Goal: Transaction & Acquisition: Purchase product/service

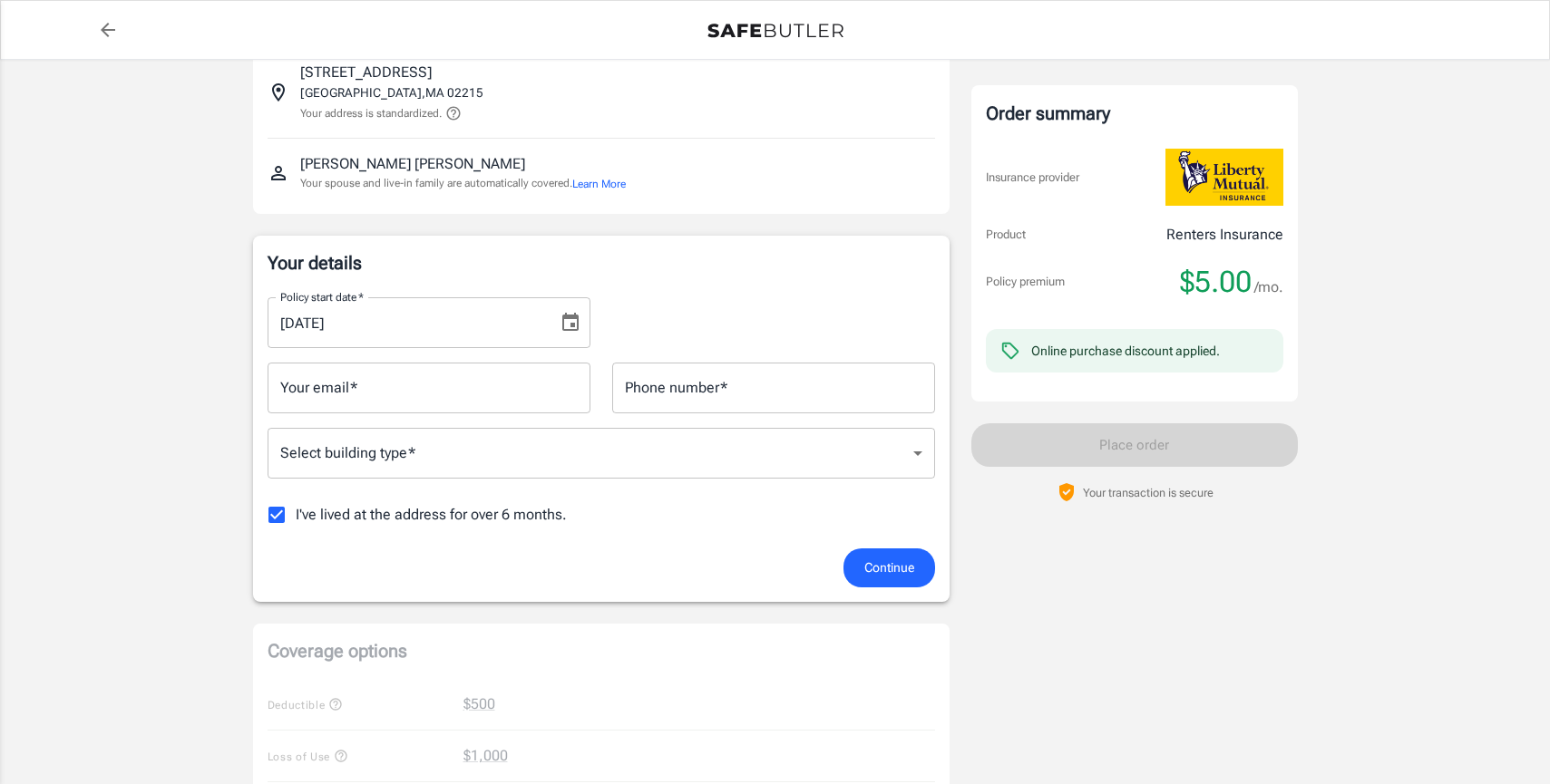
scroll to position [123, 0]
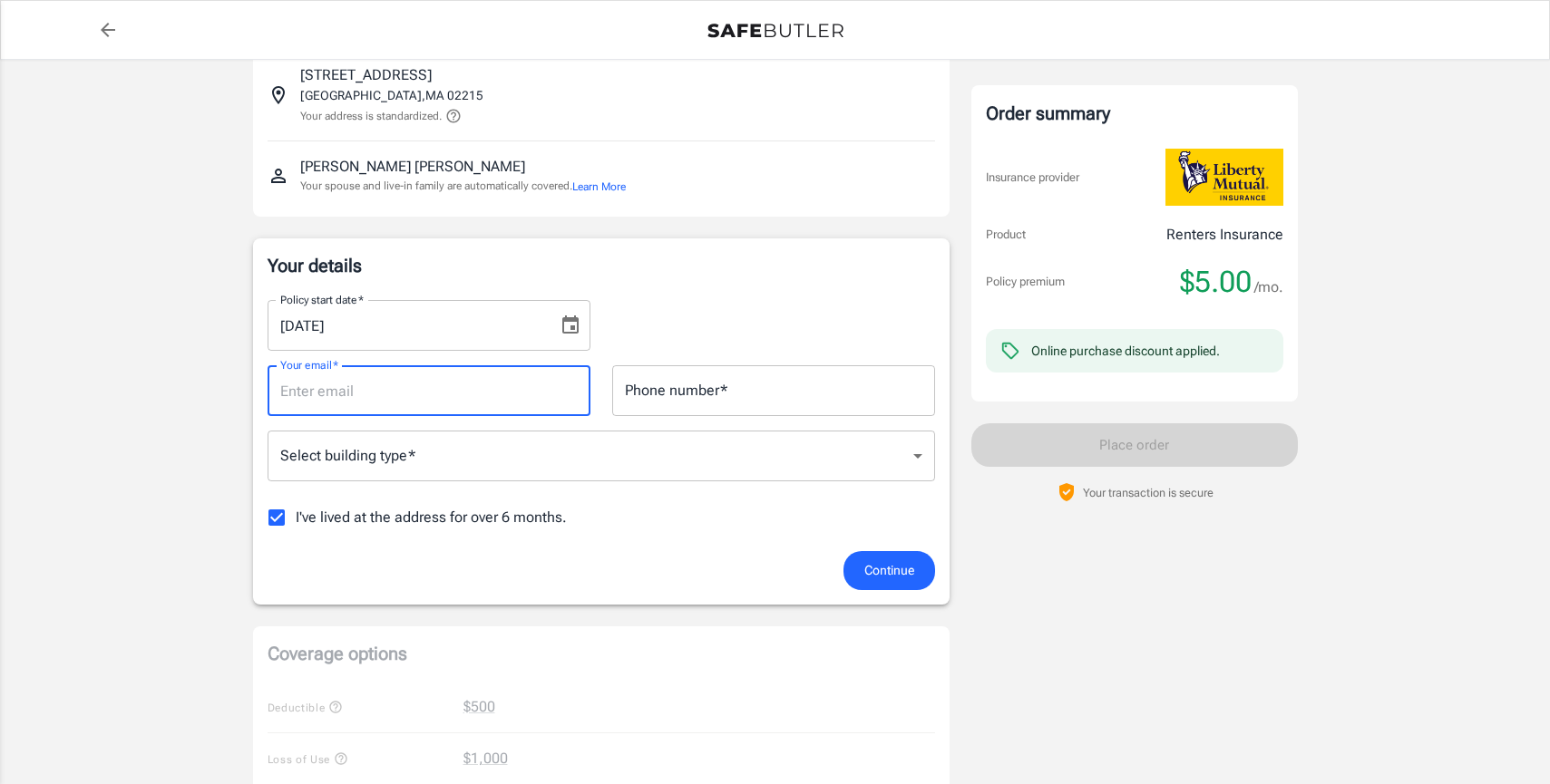
click at [471, 383] on input "Your email   *" at bounding box center [429, 390] width 323 height 51
type input "[EMAIL_ADDRESS][DOMAIN_NAME]"
click at [651, 393] on input "Phone number   *" at bounding box center [774, 390] width 323 height 51
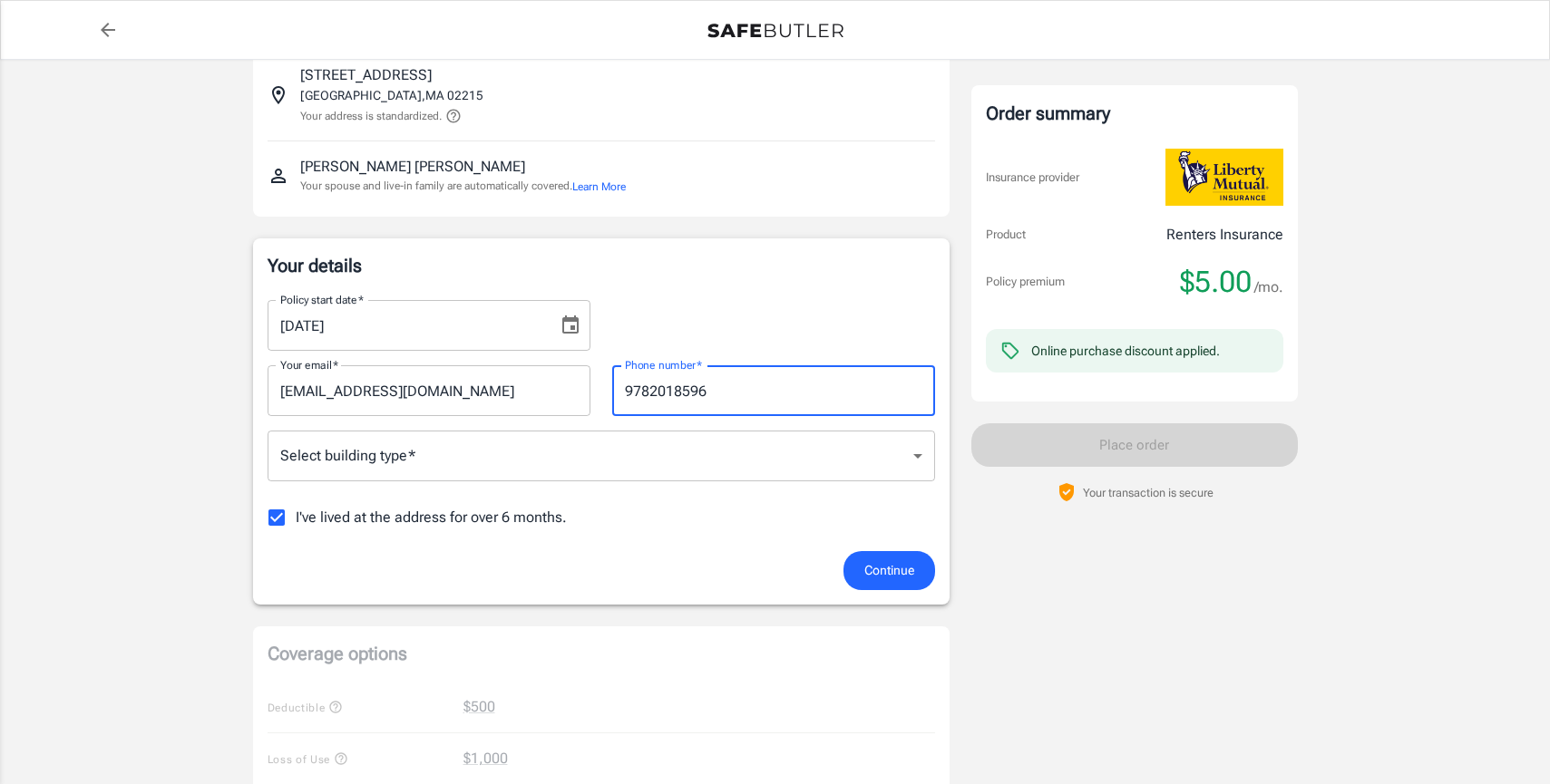
type input "9782018596"
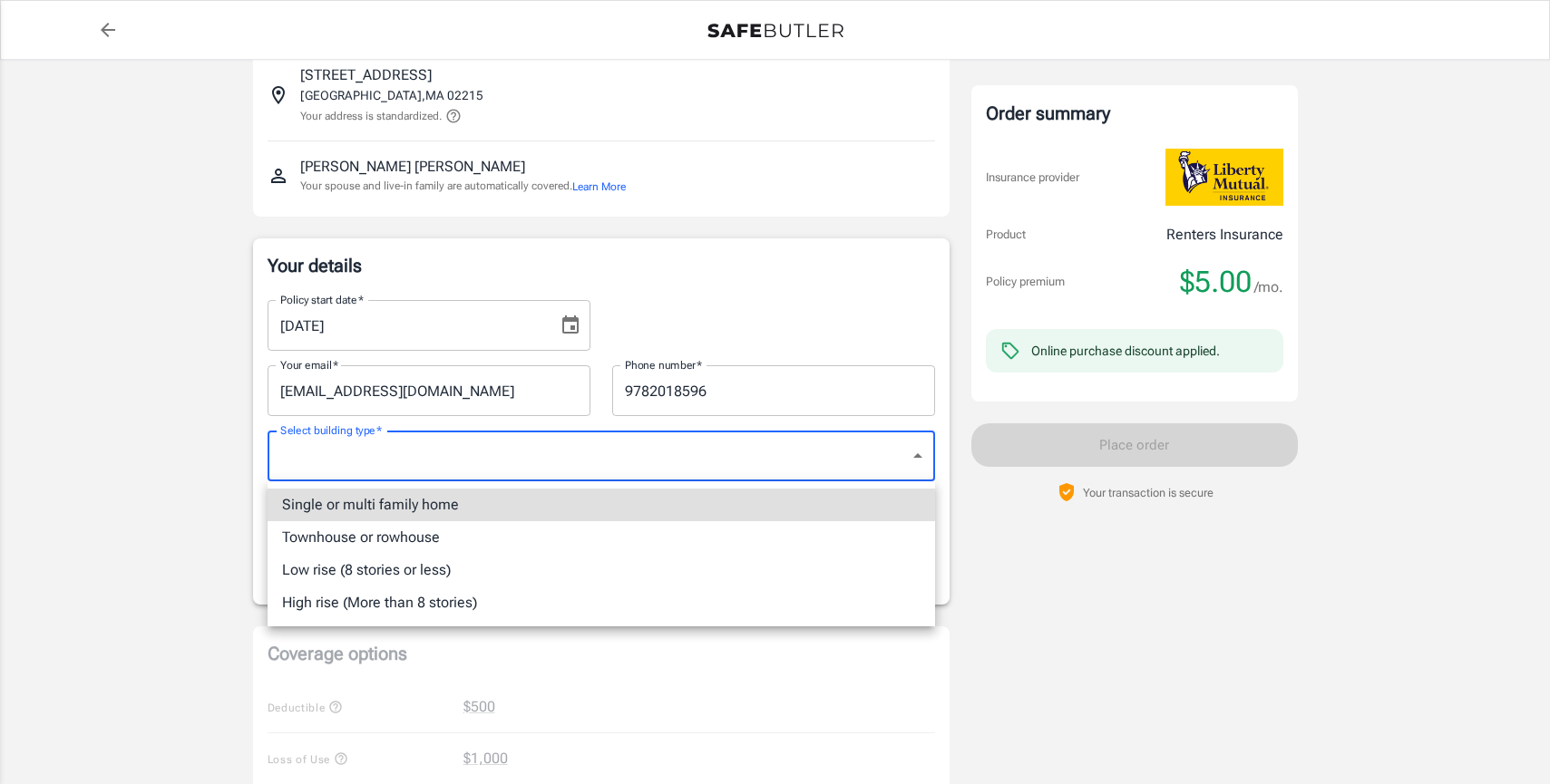
click at [568, 462] on body "Policy premium $ 5.00 /mo Liberty Mutual Renters Insurance [STREET_ADDRESS] You…" at bounding box center [775, 734] width 1550 height 1715
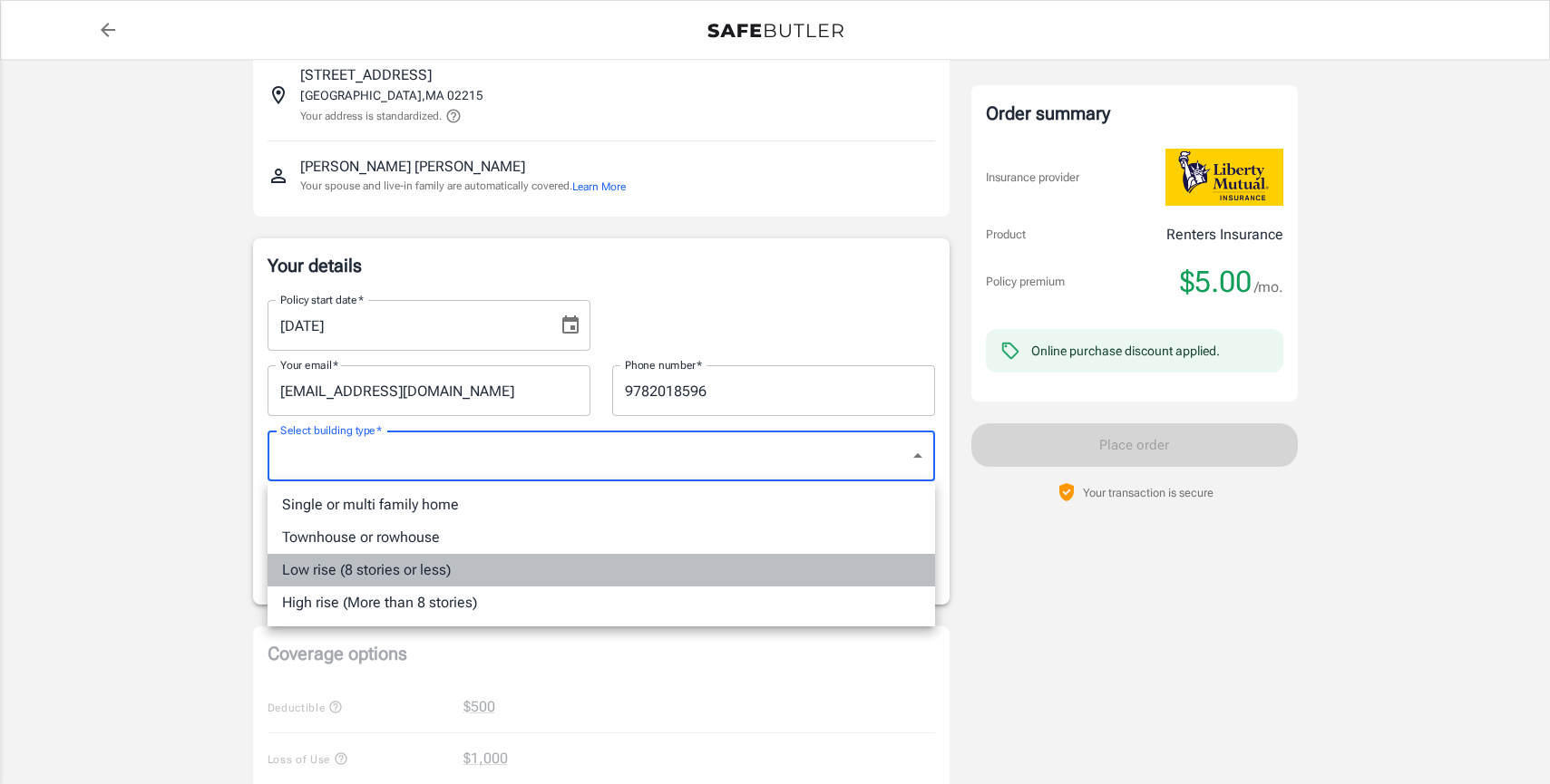
click at [528, 575] on li "Low rise (8 stories or less)" at bounding box center [602, 570] width 668 height 32
type input "lowrise"
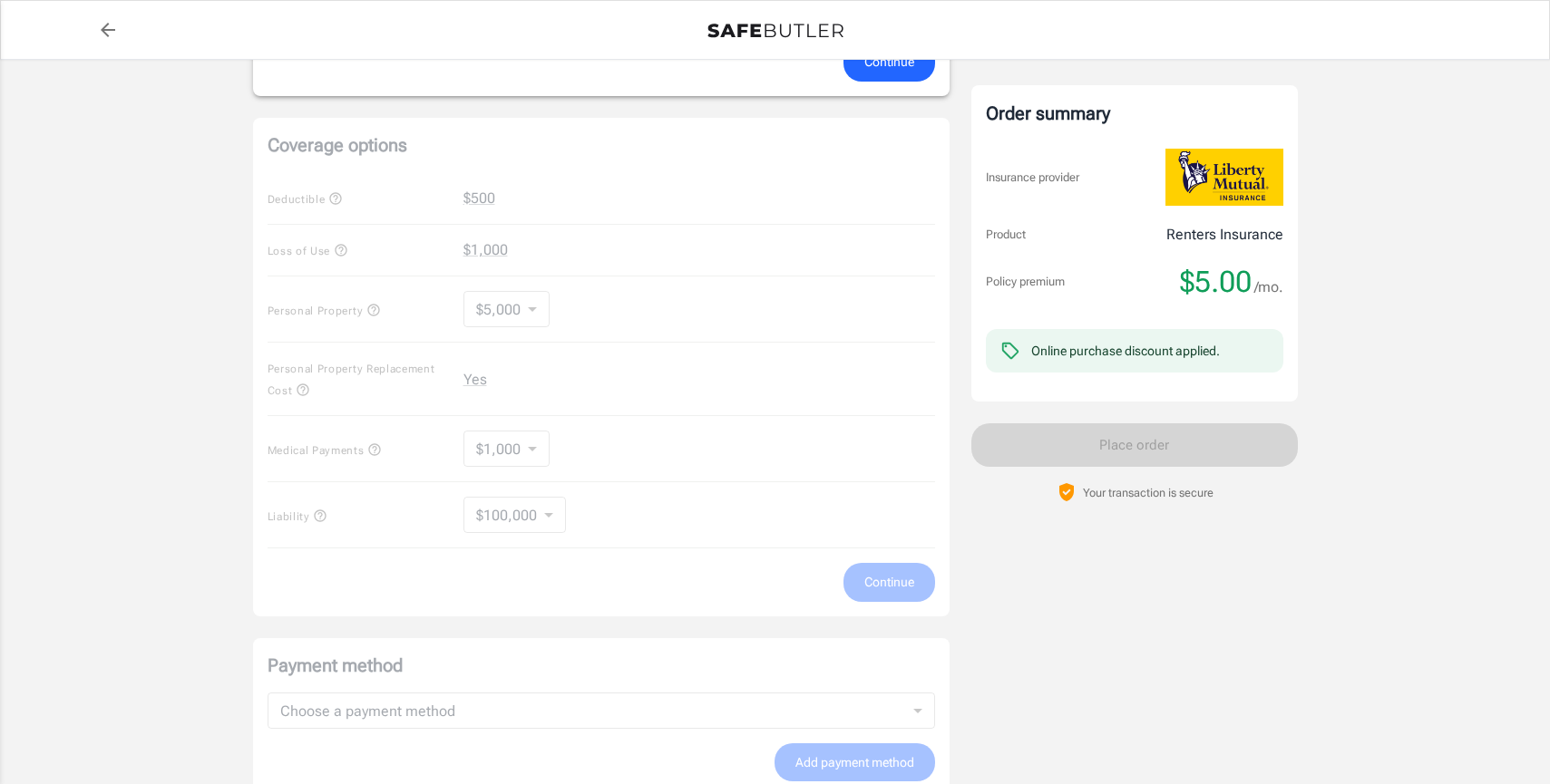
scroll to position [632, 0]
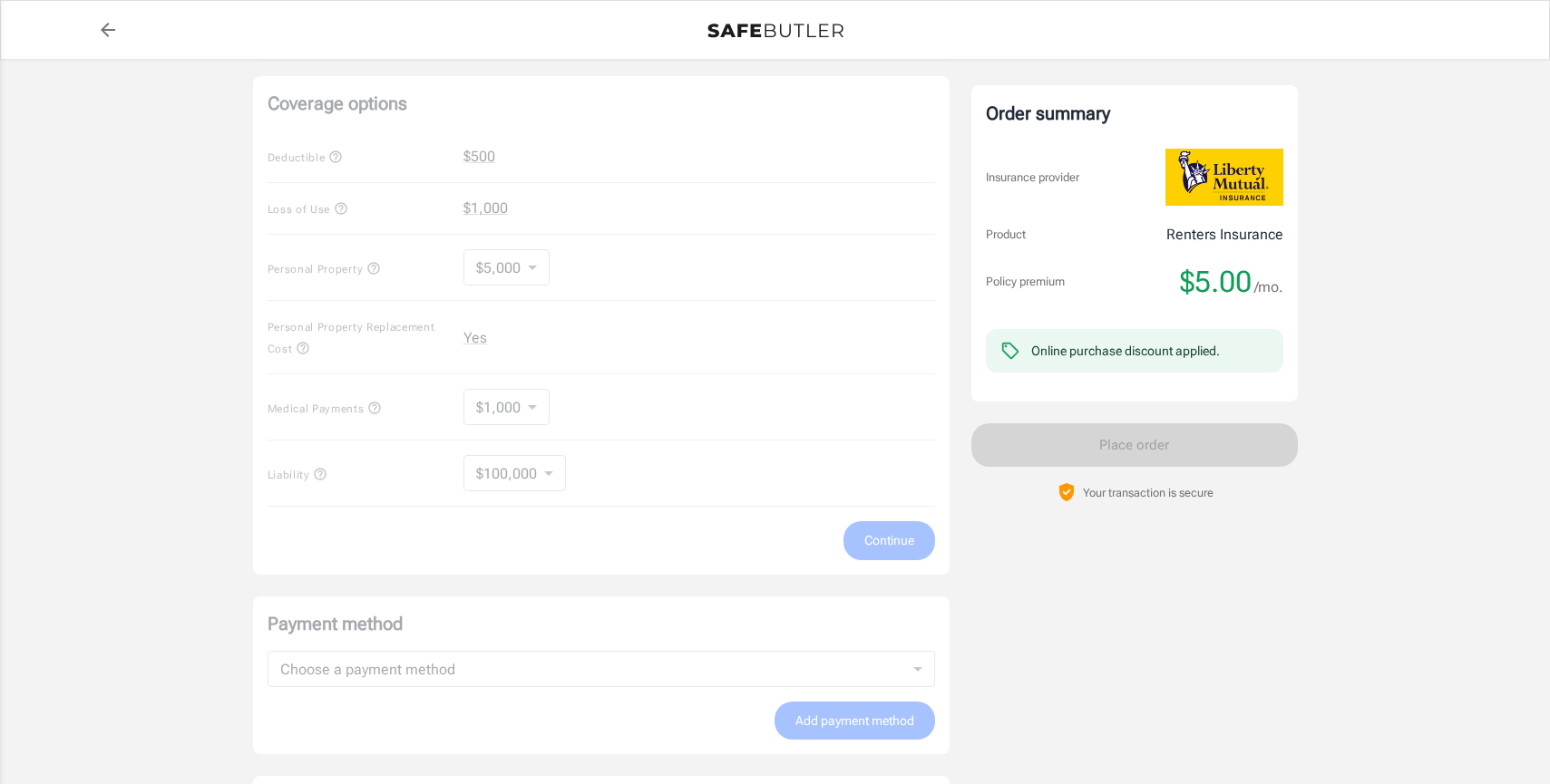
click at [513, 276] on div "Coverage options Deductible $500 Loss of Use $1,000 Personal Property $5,000 50…" at bounding box center [601, 326] width 697 height 499
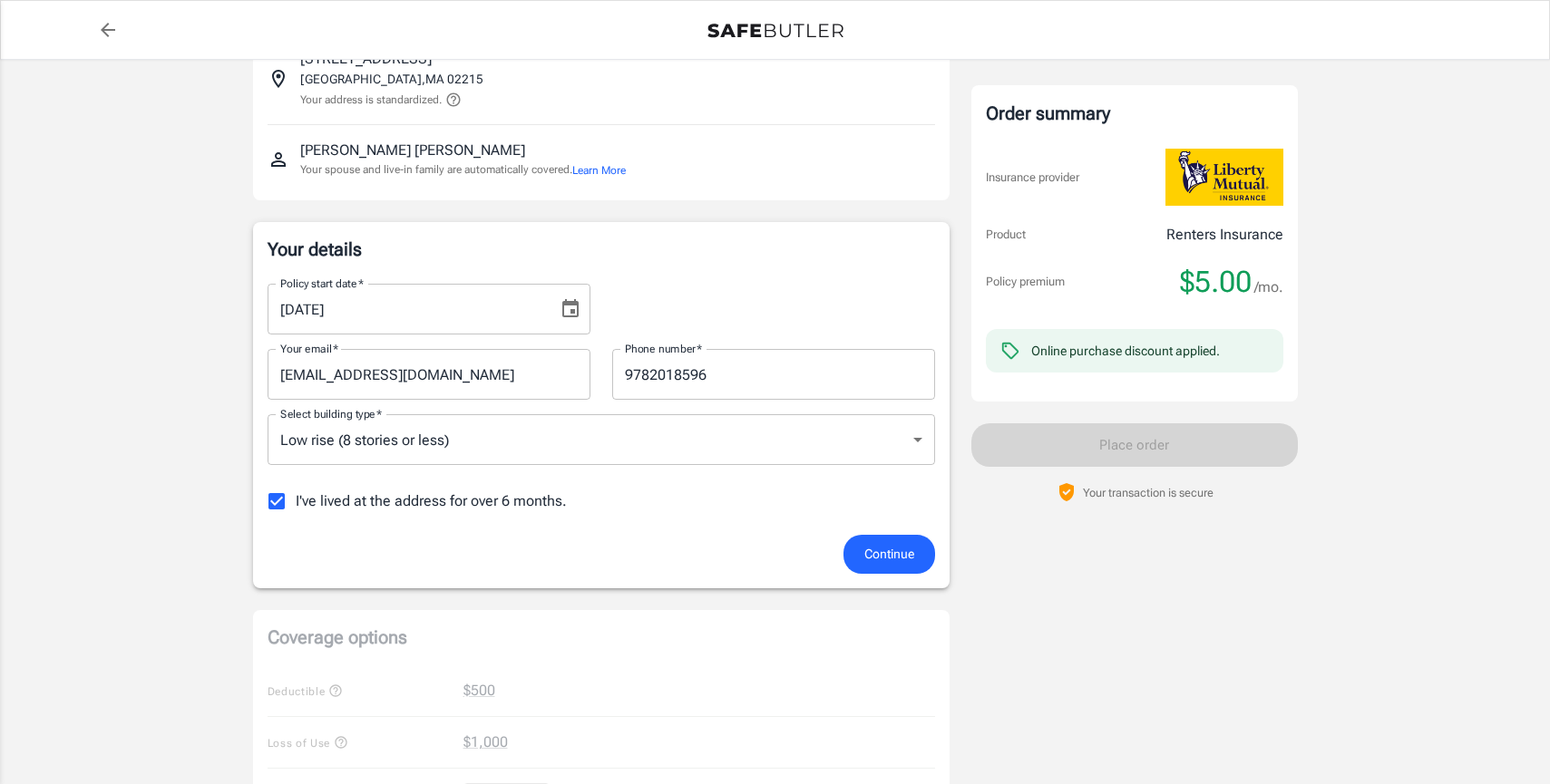
scroll to position [159, 0]
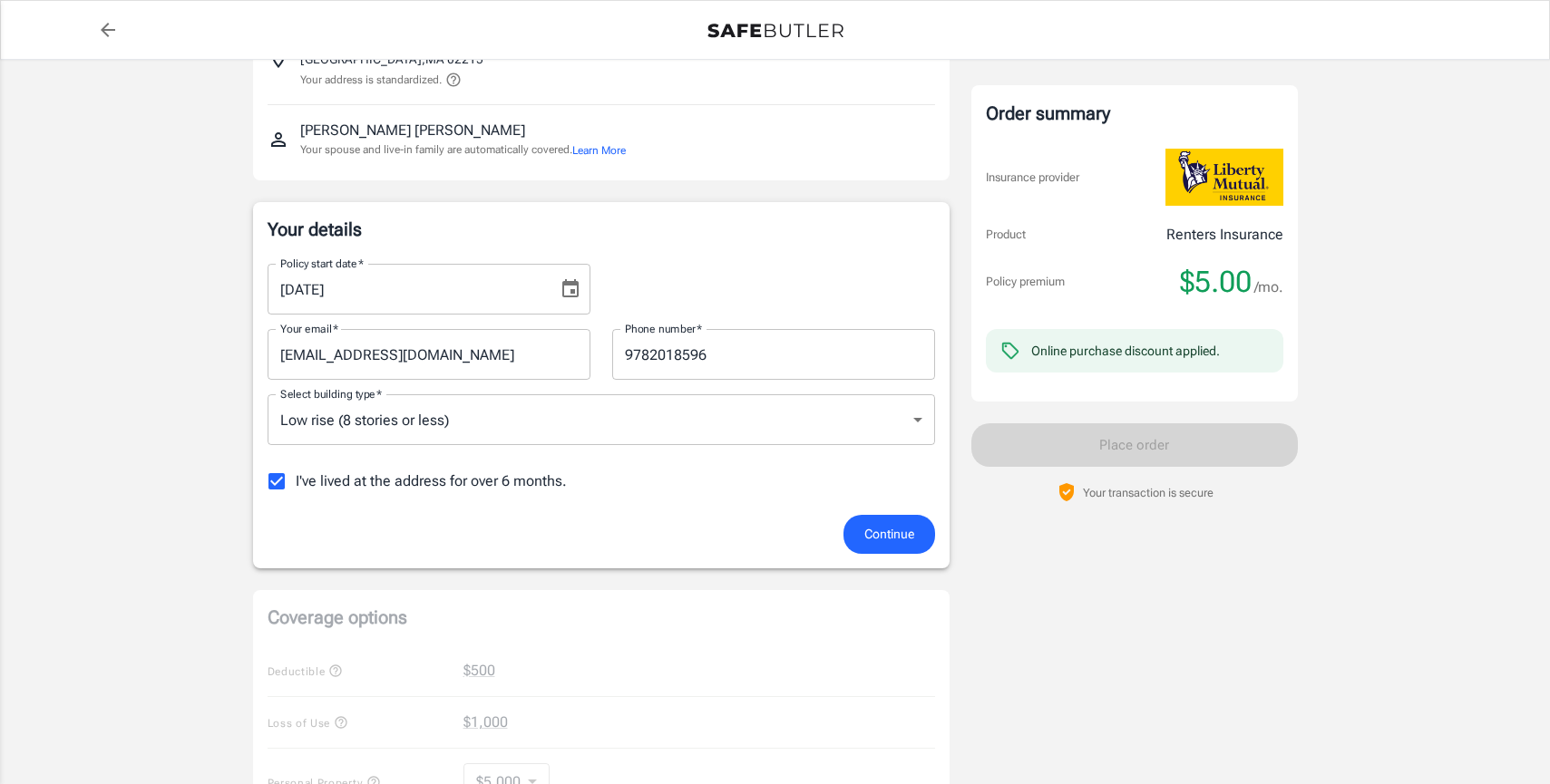
click at [870, 546] on button "Continue" at bounding box center [888, 534] width 91 height 39
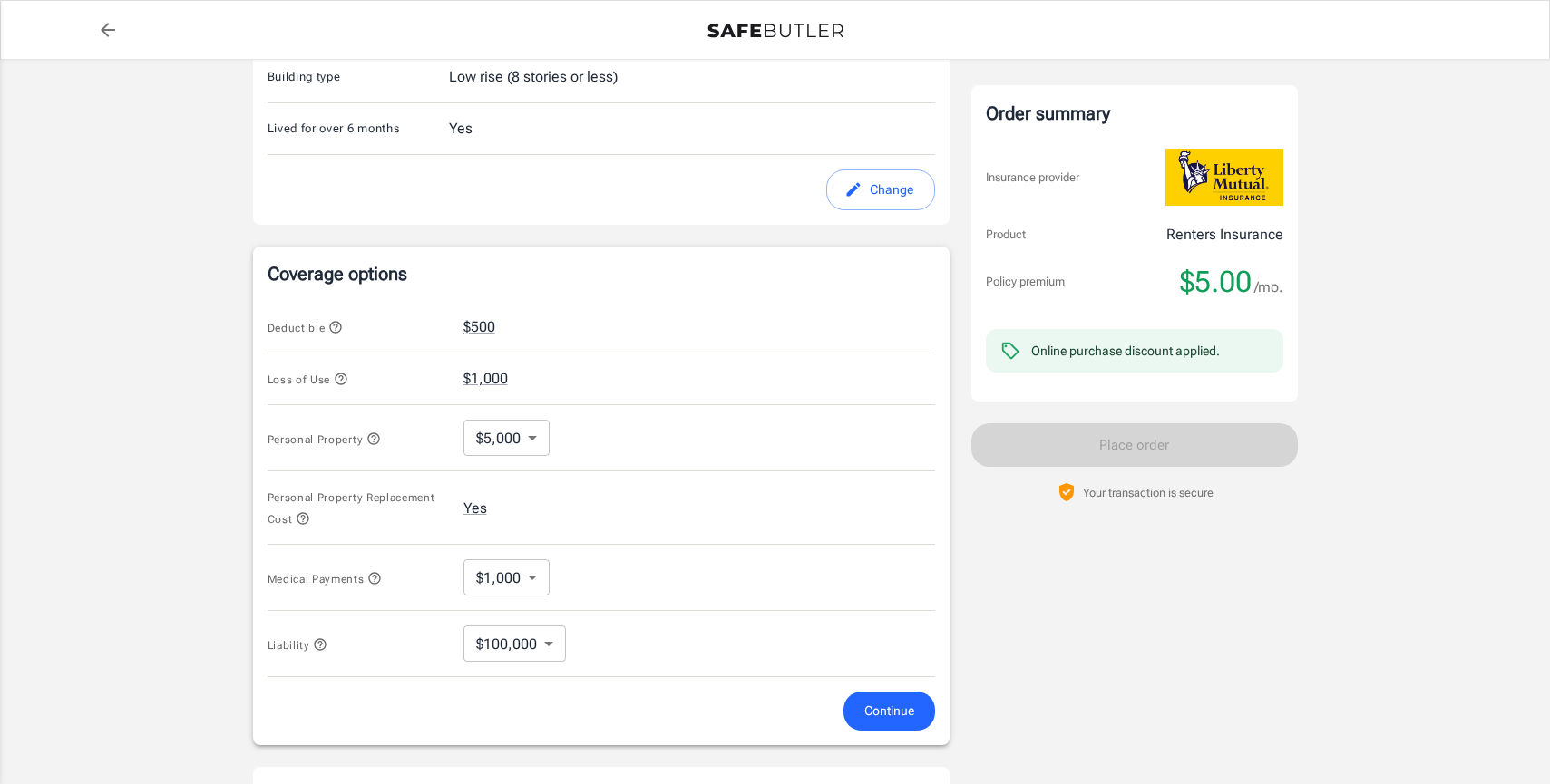
scroll to position [520, 0]
click at [340, 322] on icon "button" at bounding box center [336, 326] width 15 height 15
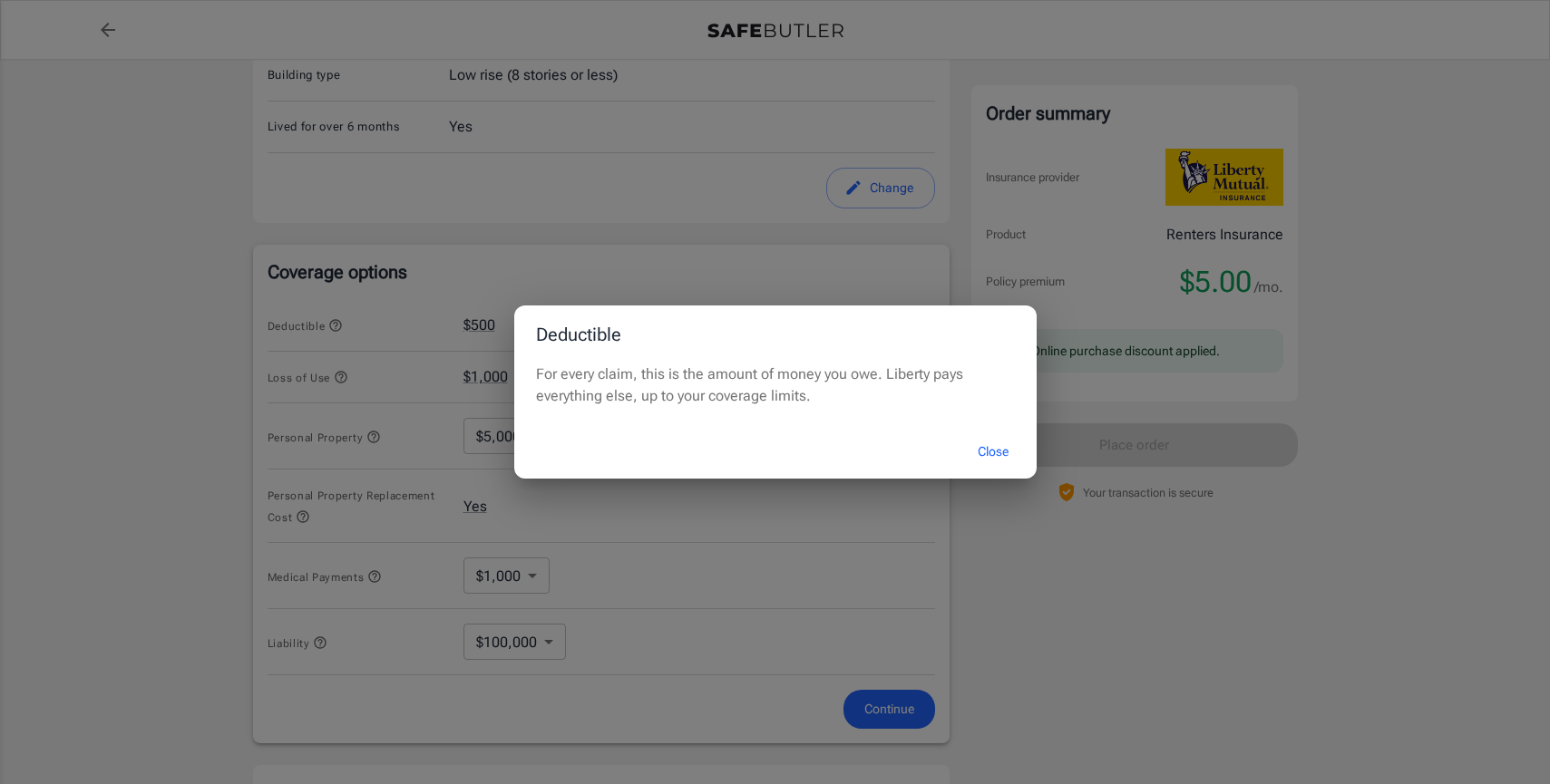
click at [989, 454] on button "Close" at bounding box center [993, 452] width 73 height 39
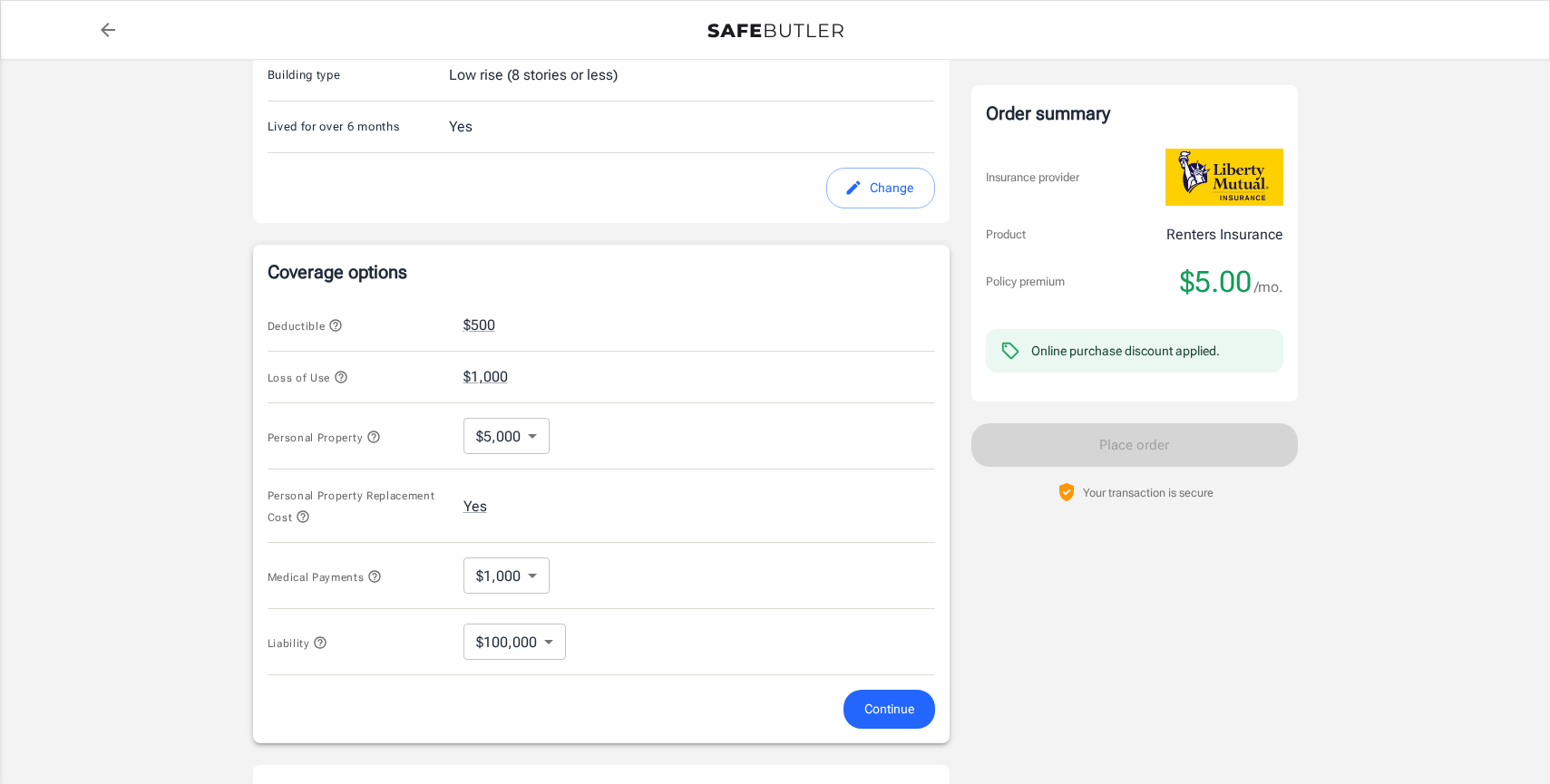
click at [343, 377] on icon "button" at bounding box center [340, 377] width 12 height 12
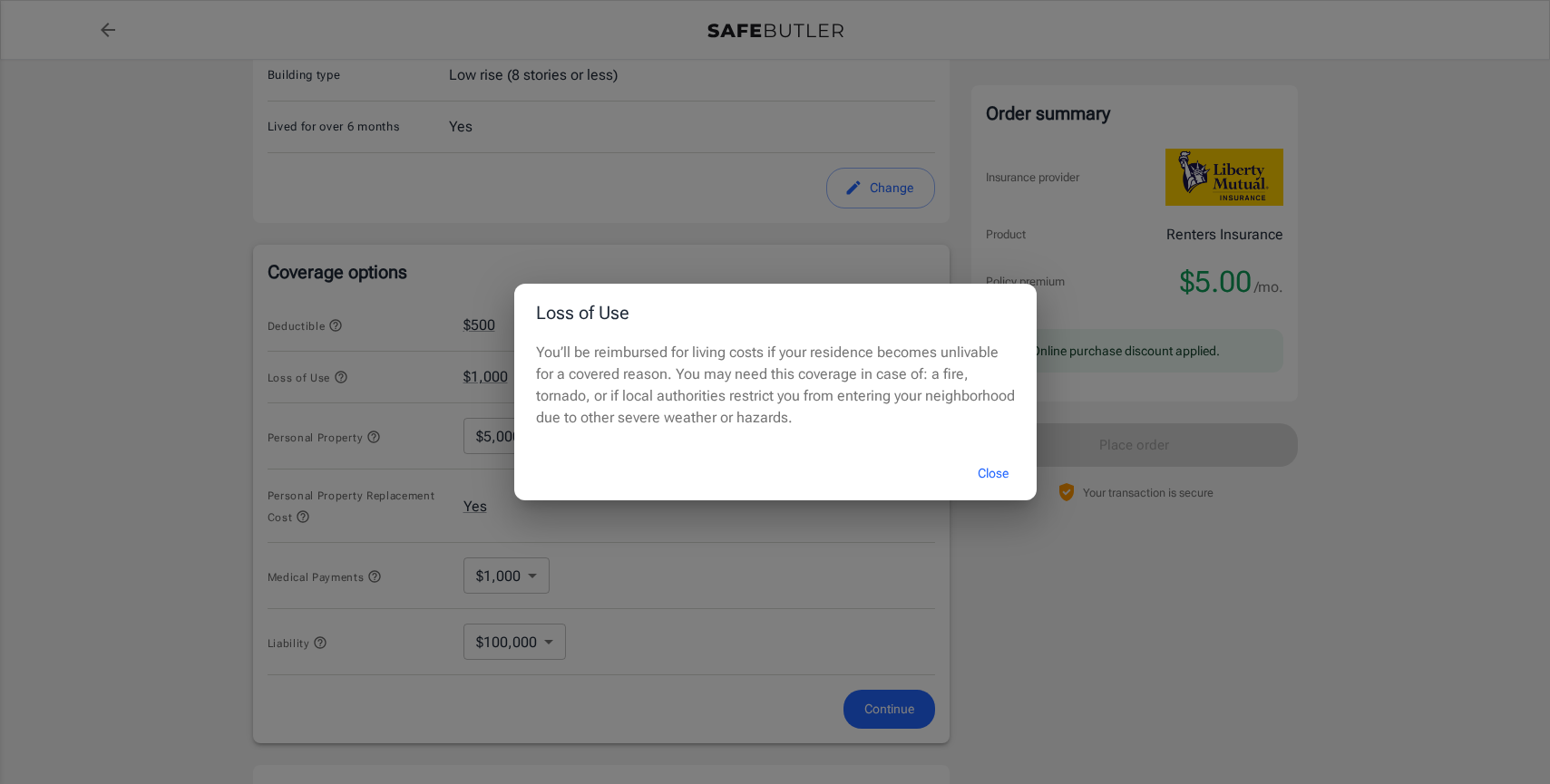
click at [973, 476] on button "Close" at bounding box center [993, 474] width 73 height 39
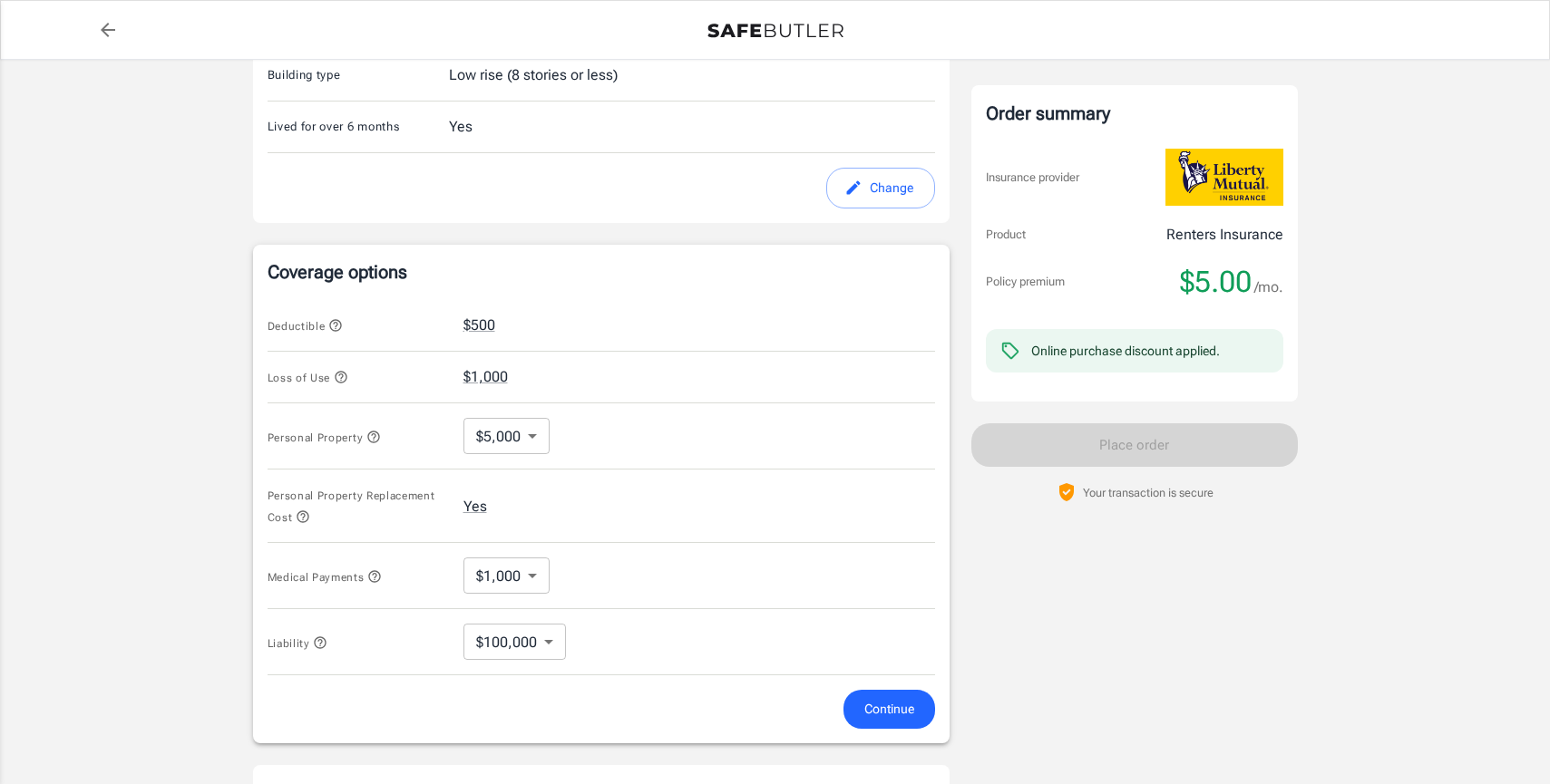
click at [372, 442] on icon "button" at bounding box center [374, 437] width 15 height 15
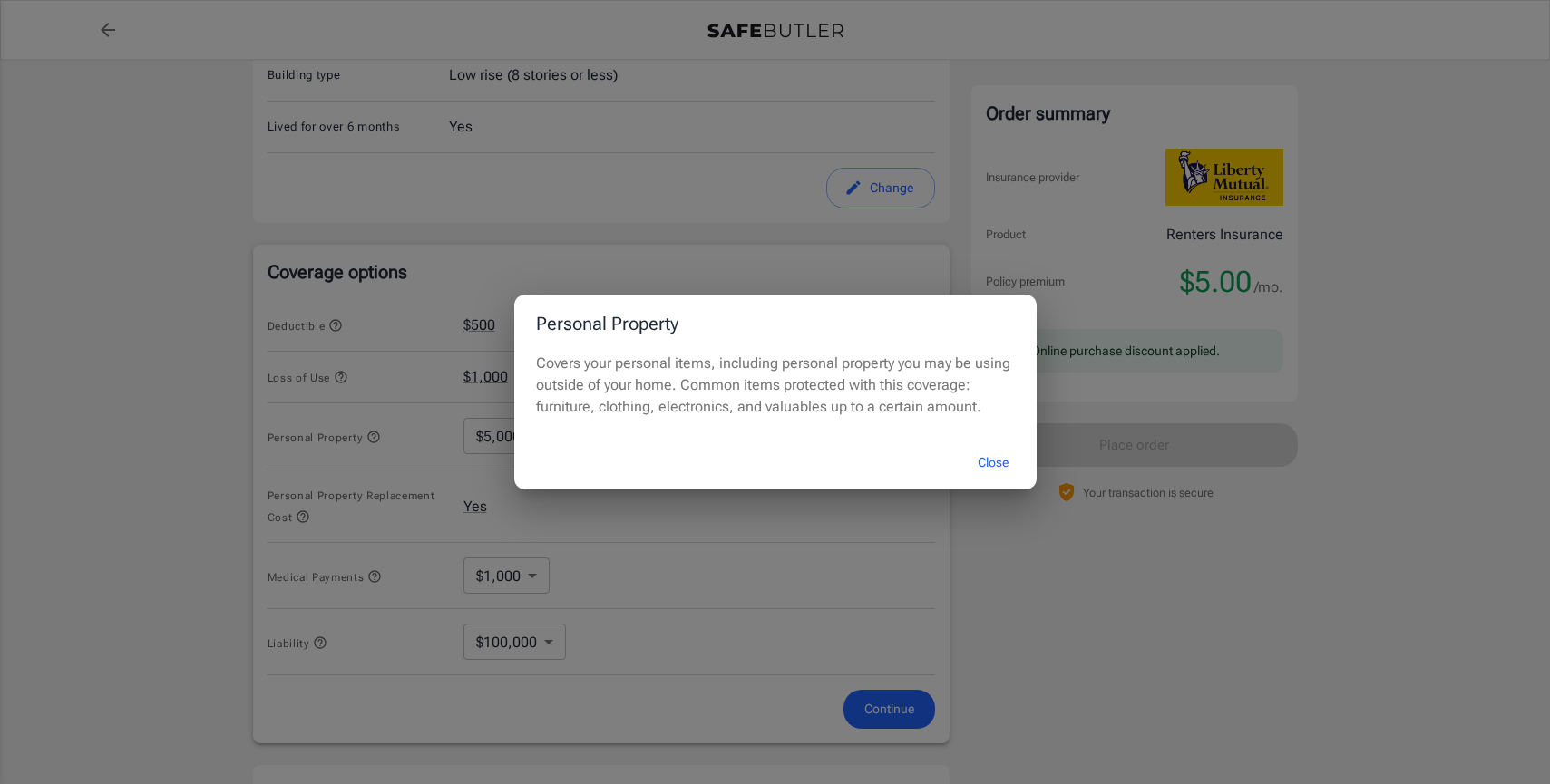
click at [991, 473] on button "Close" at bounding box center [993, 463] width 73 height 39
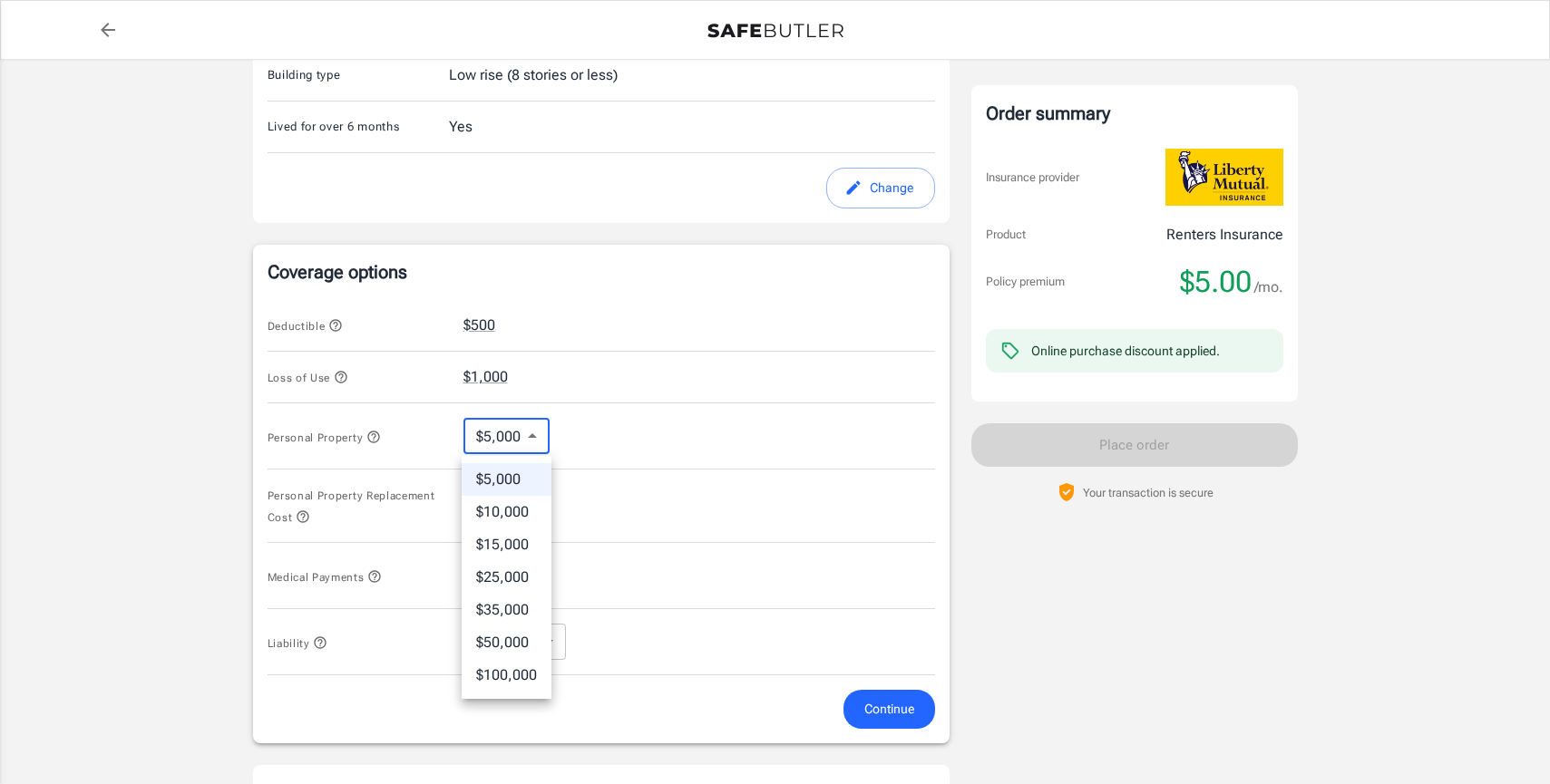
click at [511, 442] on body "Policy premium $ 5.00 /mo Liberty Mutual Renters Insurance [STREET_ADDRESS] You…" at bounding box center [775, 345] width 1550 height 1731
click at [380, 442] on div at bounding box center [775, 392] width 1550 height 784
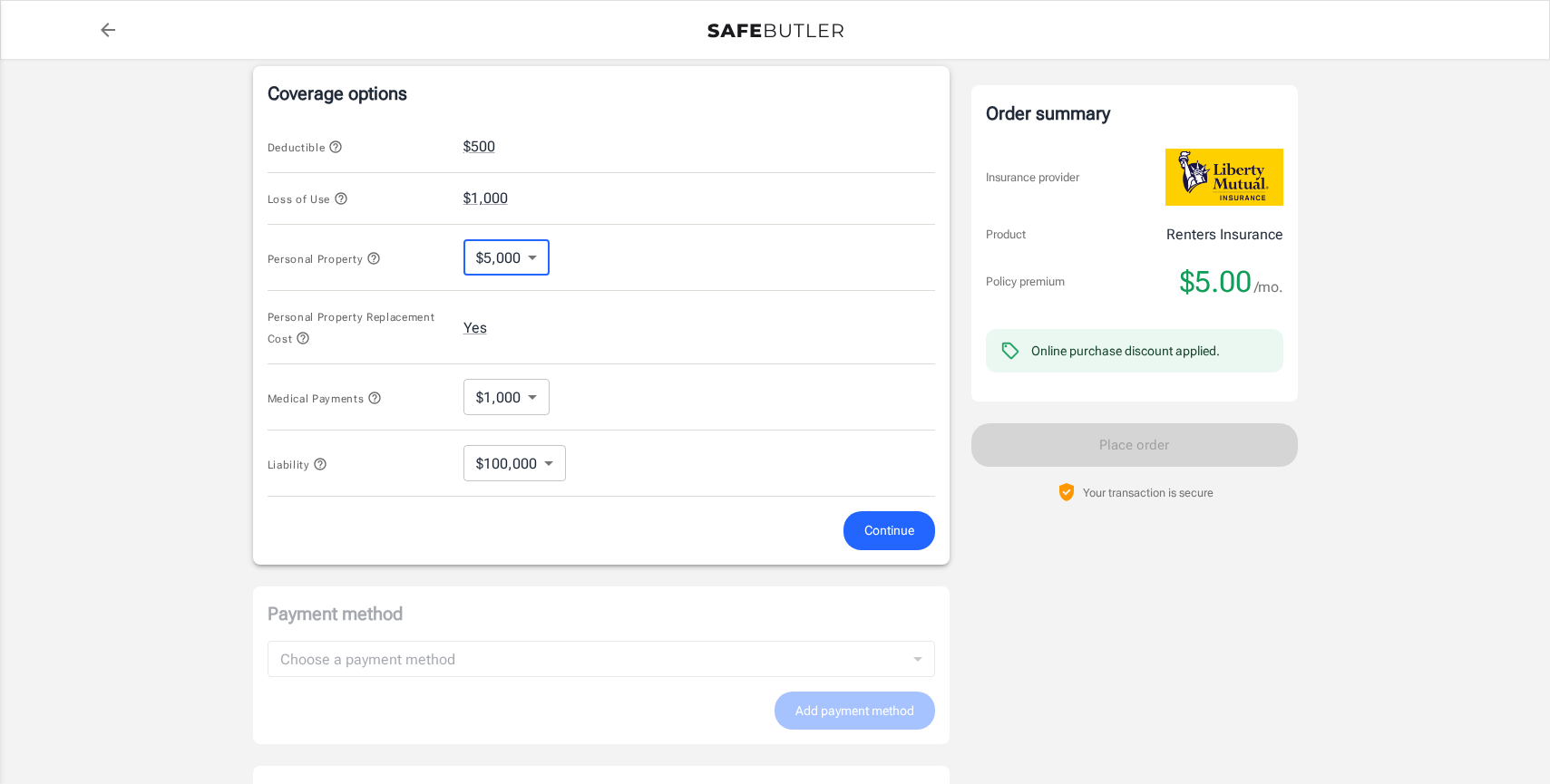
scroll to position [703, 0]
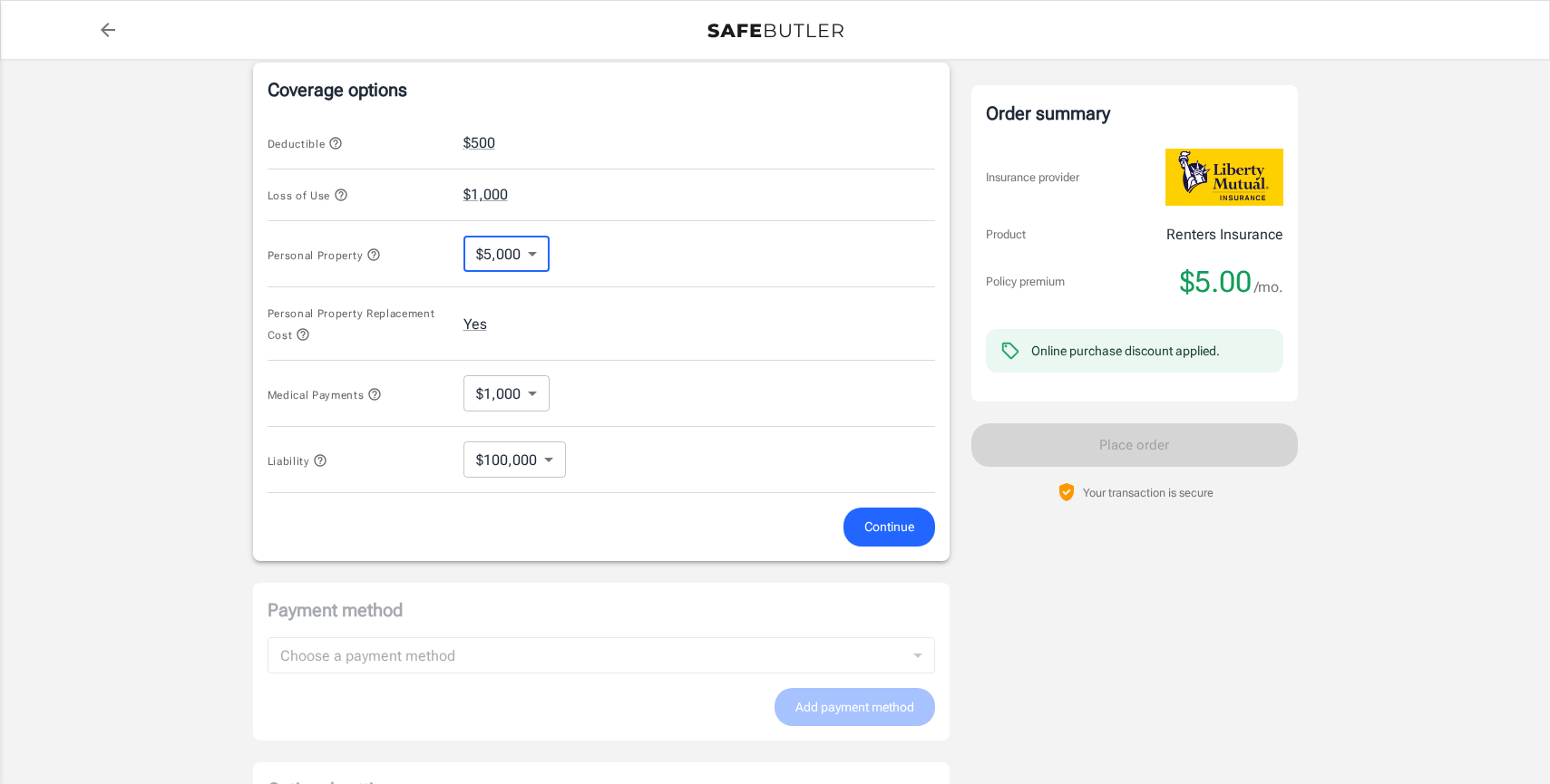
click at [303, 335] on icon "button" at bounding box center [303, 335] width 15 height 15
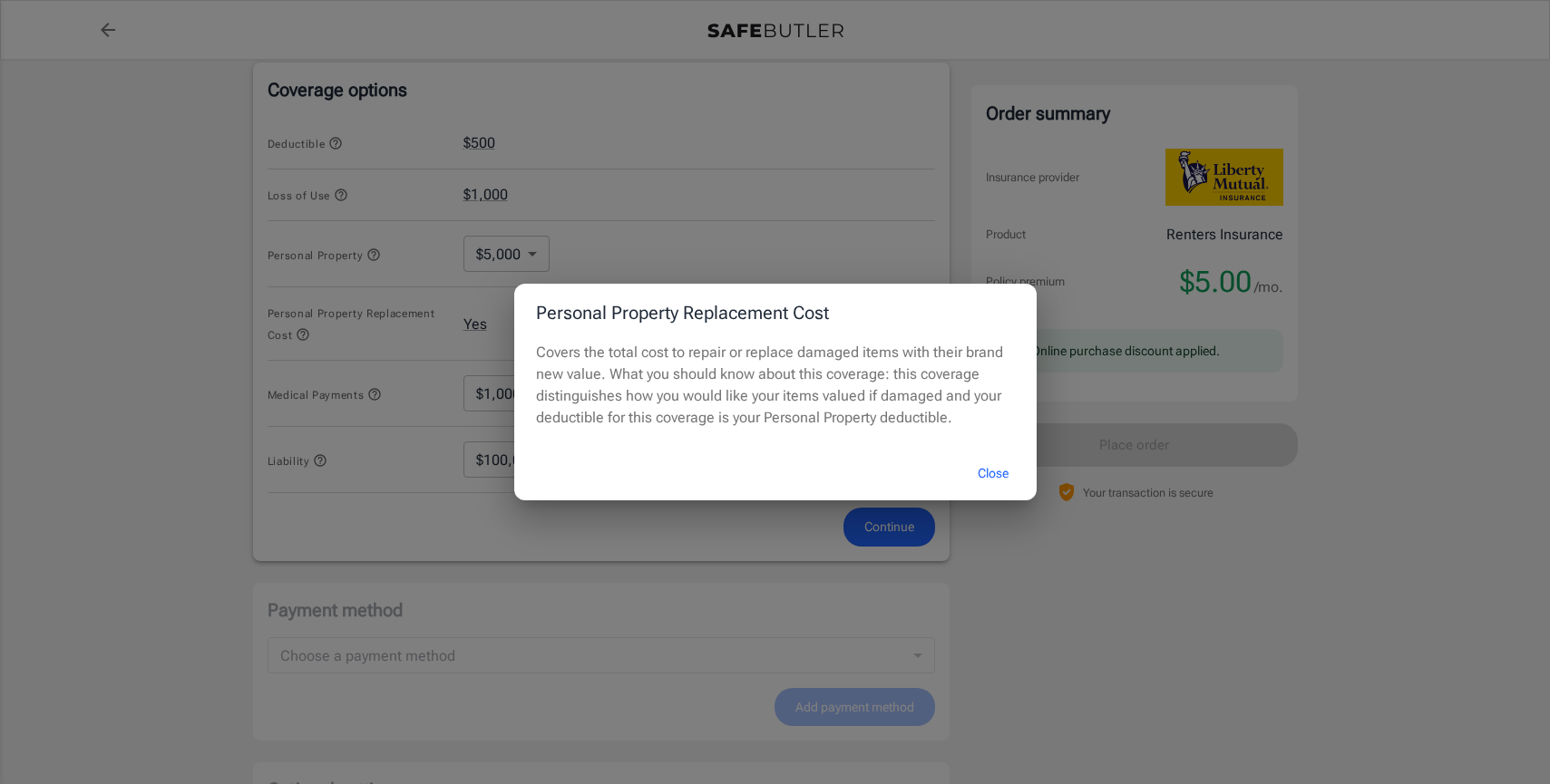
click at [326, 336] on div "Personal Property Replacement Cost Covers the total cost to repair or replace d…" at bounding box center [775, 392] width 1550 height 784
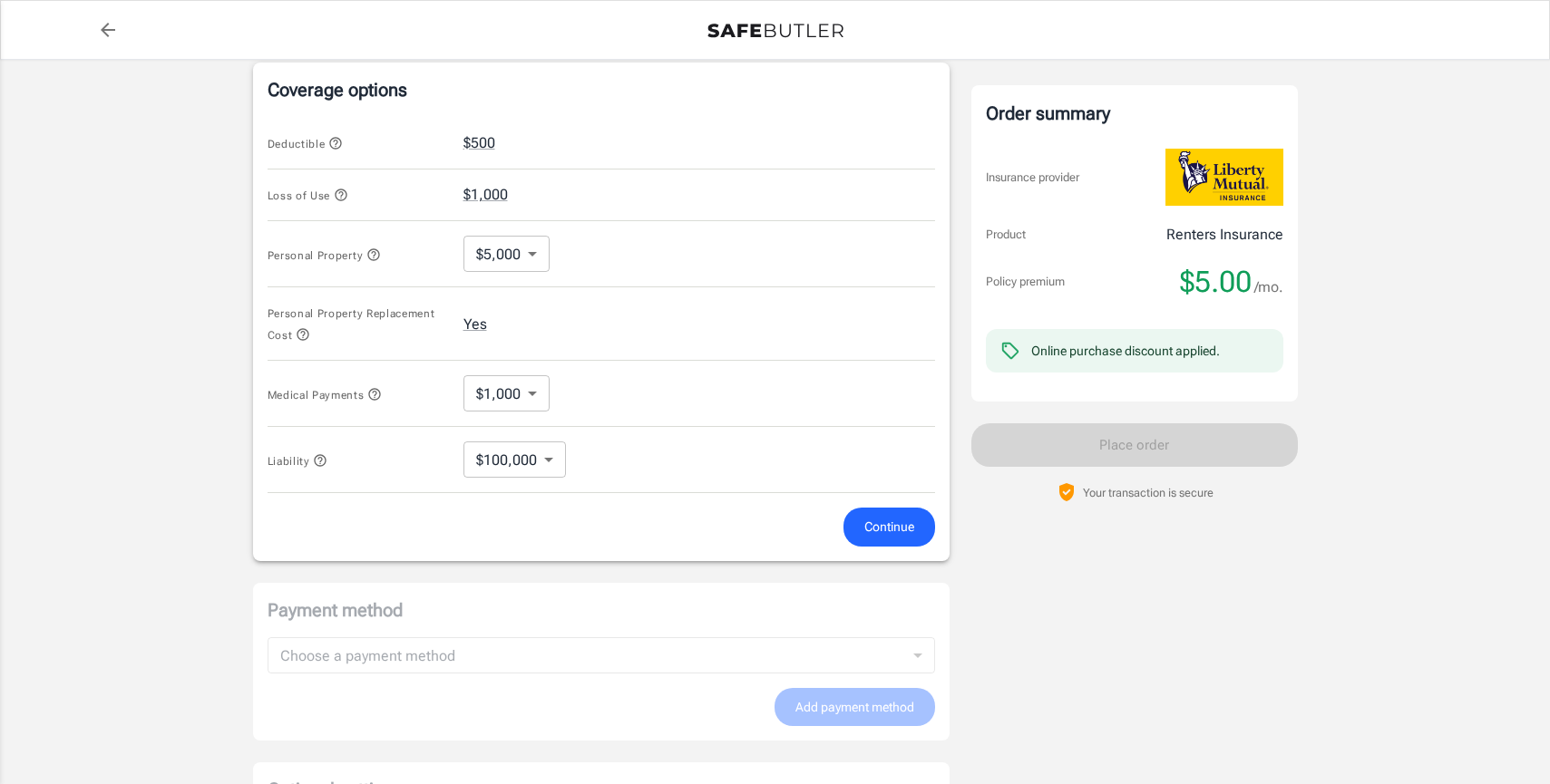
click at [376, 396] on icon "button" at bounding box center [375, 395] width 15 height 15
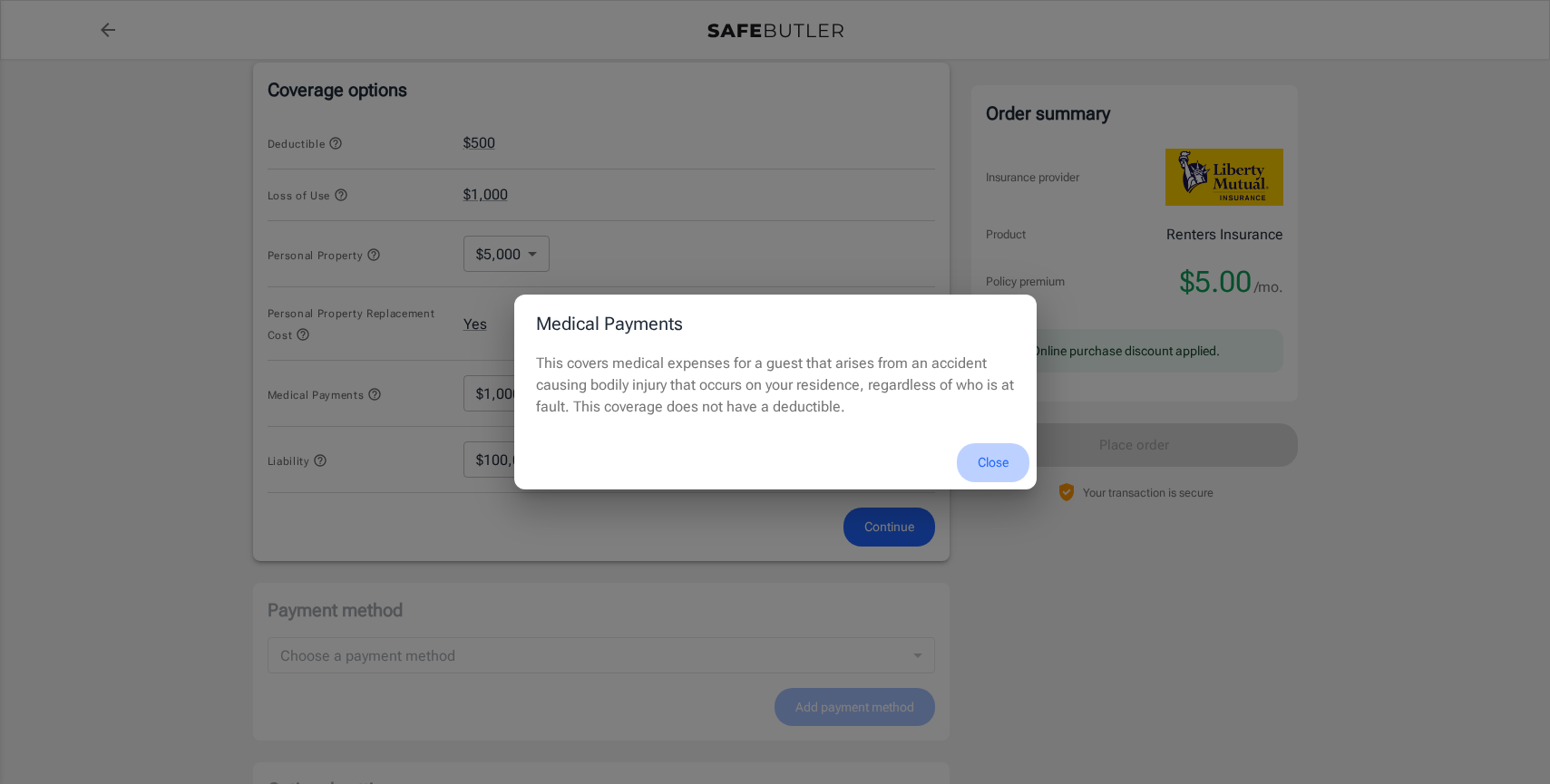
click at [983, 462] on button "Close" at bounding box center [993, 463] width 73 height 39
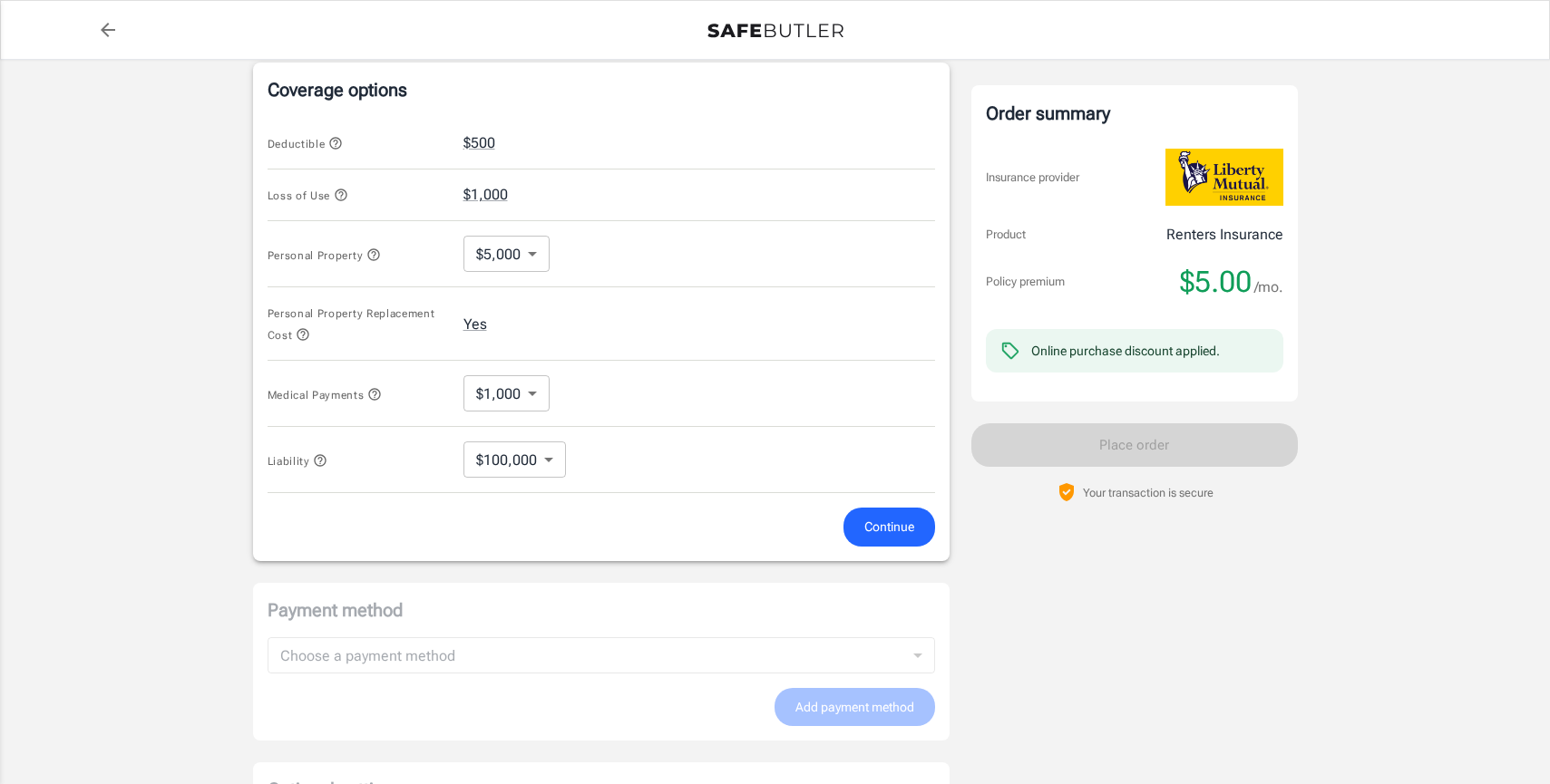
click at [319, 460] on icon "button" at bounding box center [320, 461] width 15 height 15
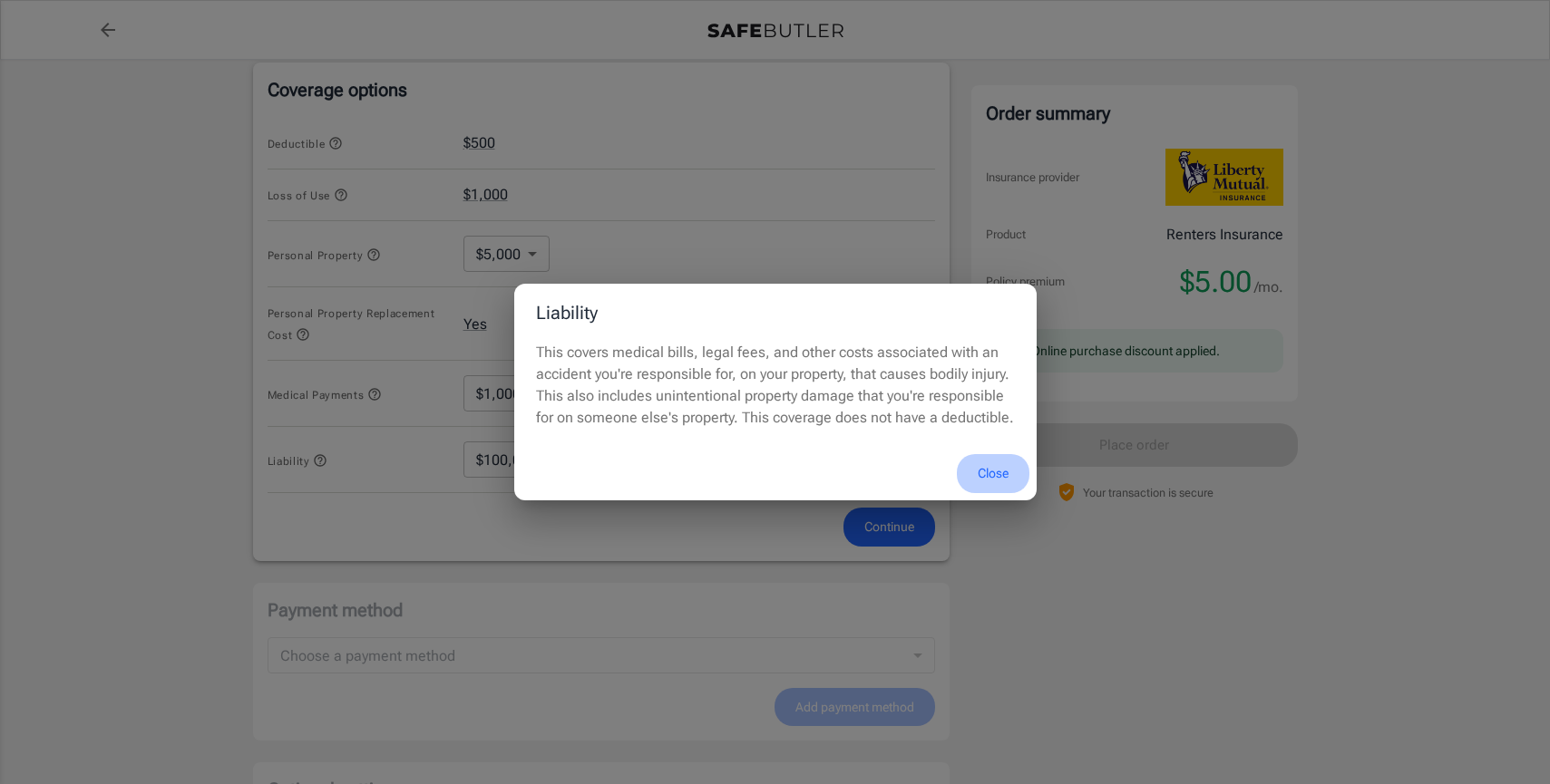
click at [980, 470] on button "Close" at bounding box center [993, 474] width 73 height 39
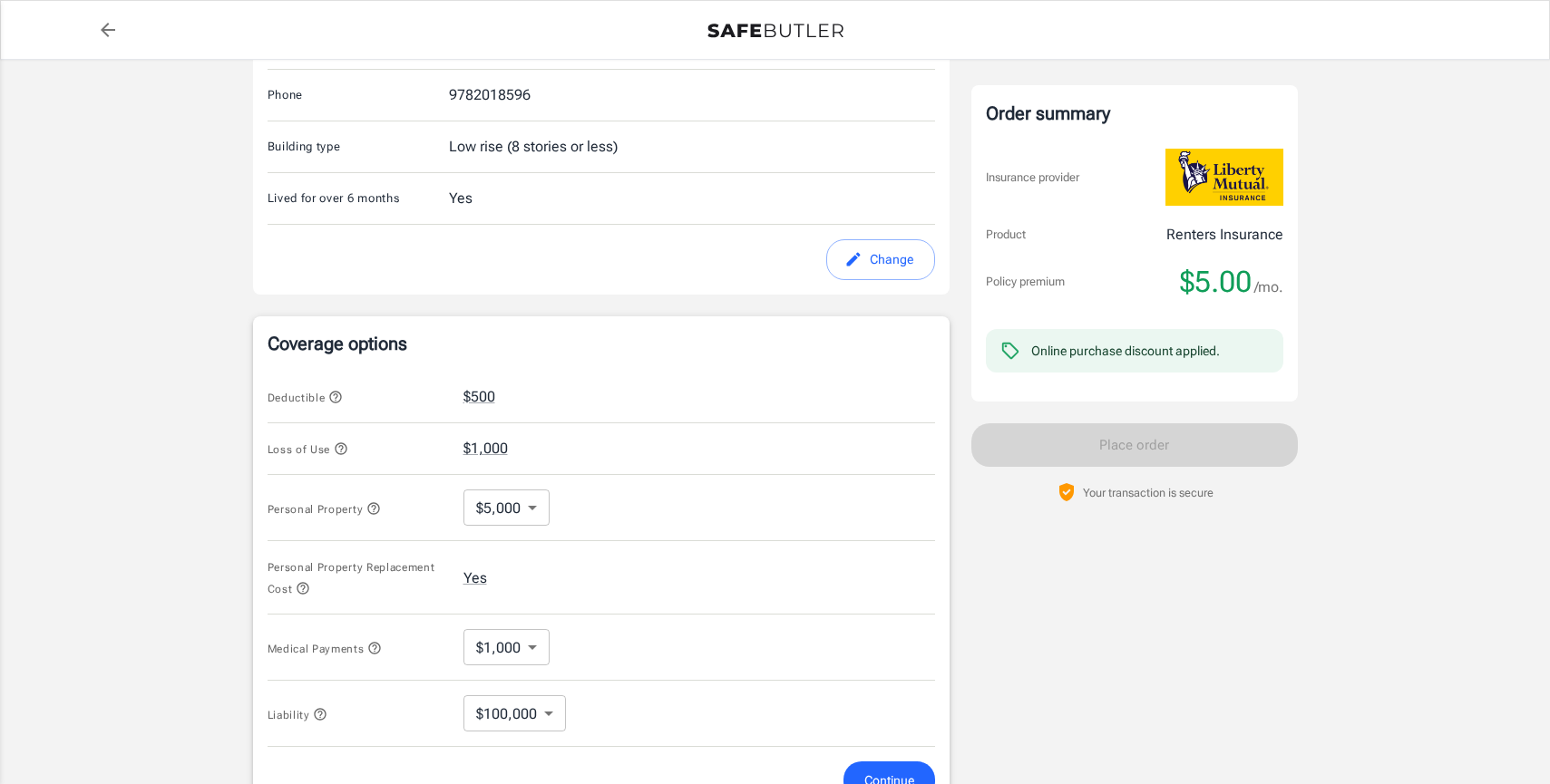
scroll to position [947, 0]
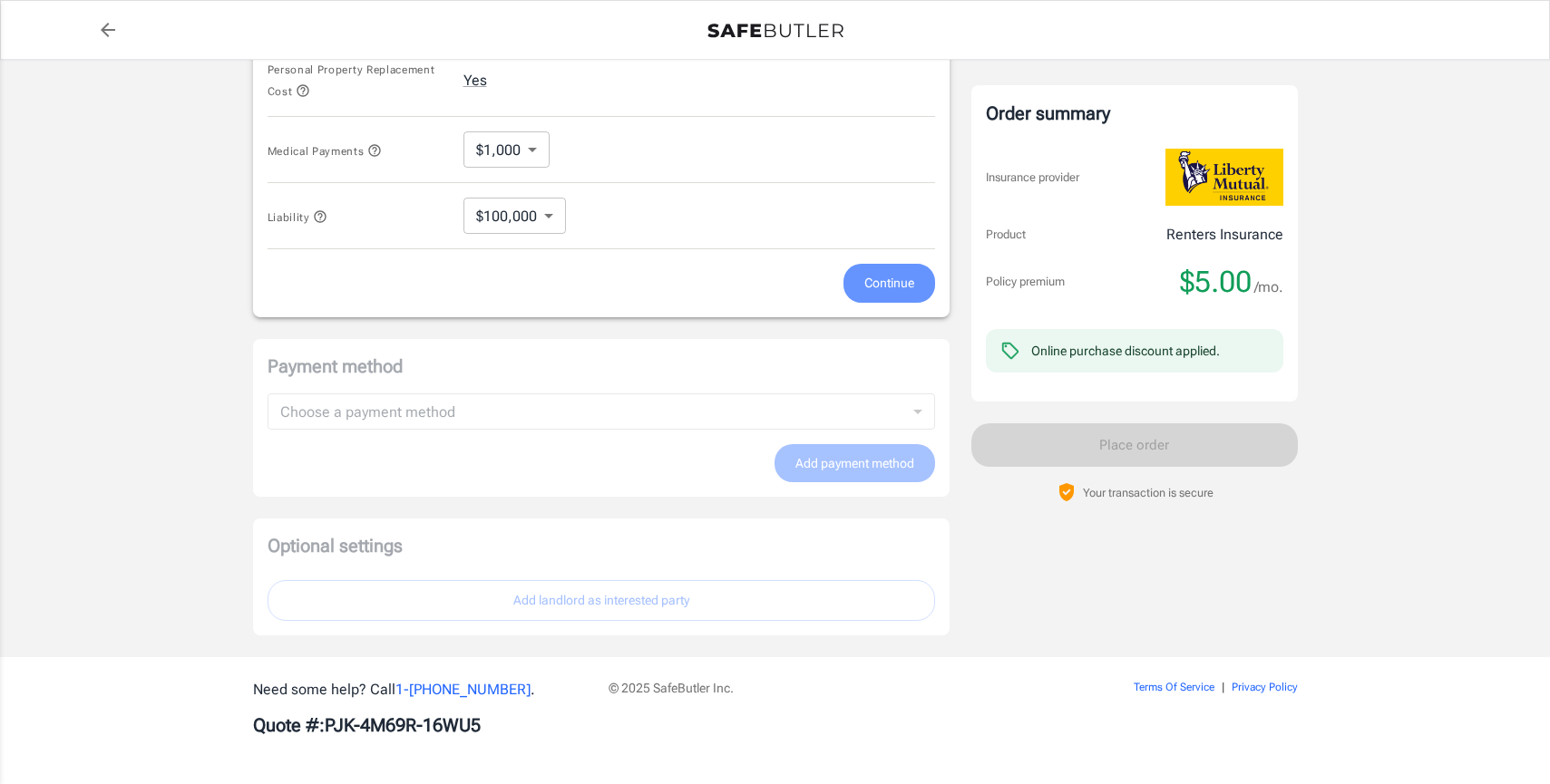
click at [848, 286] on button "Continue" at bounding box center [888, 283] width 91 height 39
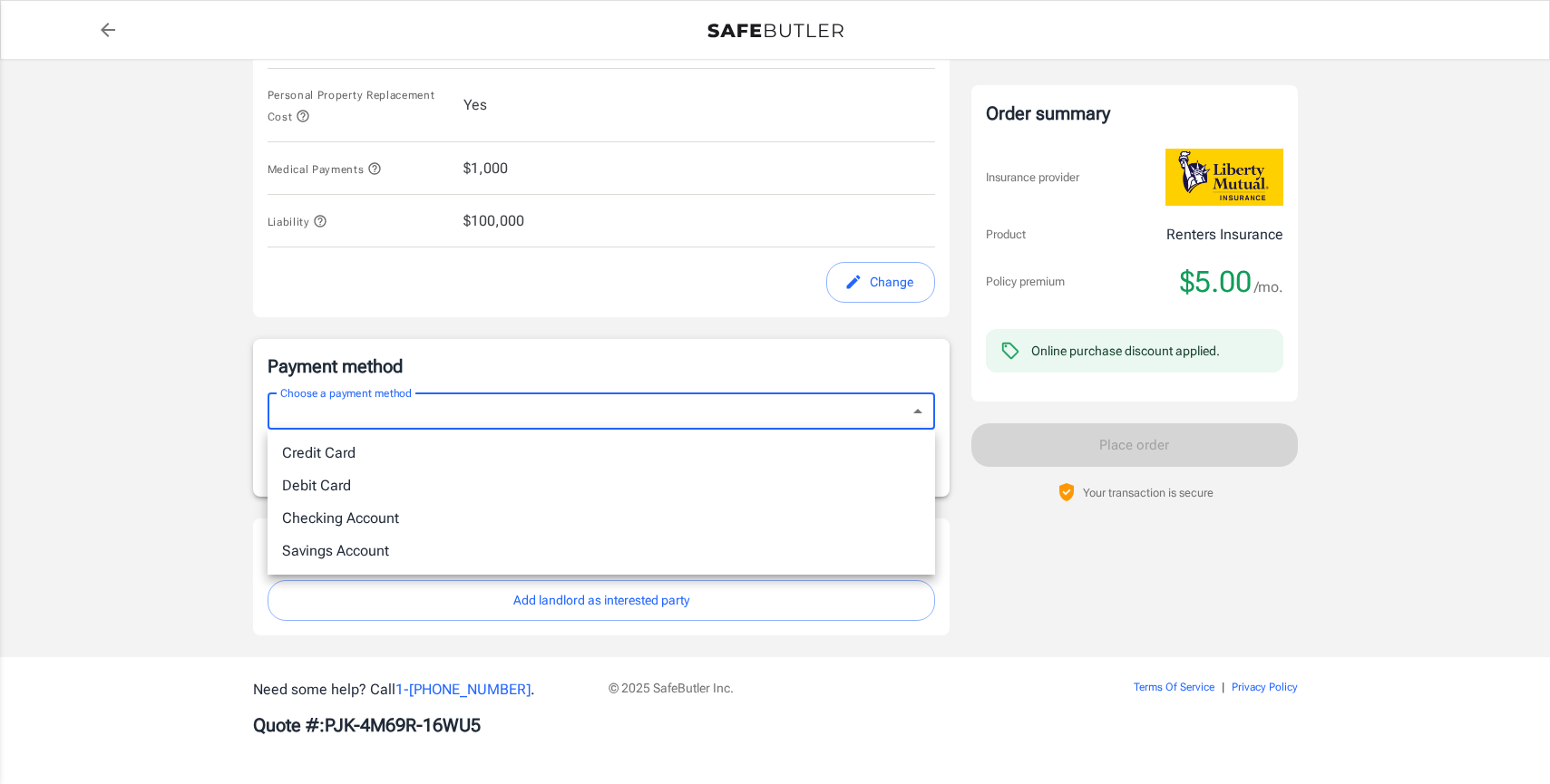
click at [566, 456] on li "Credit Card" at bounding box center [602, 453] width 668 height 32
type input "credit"
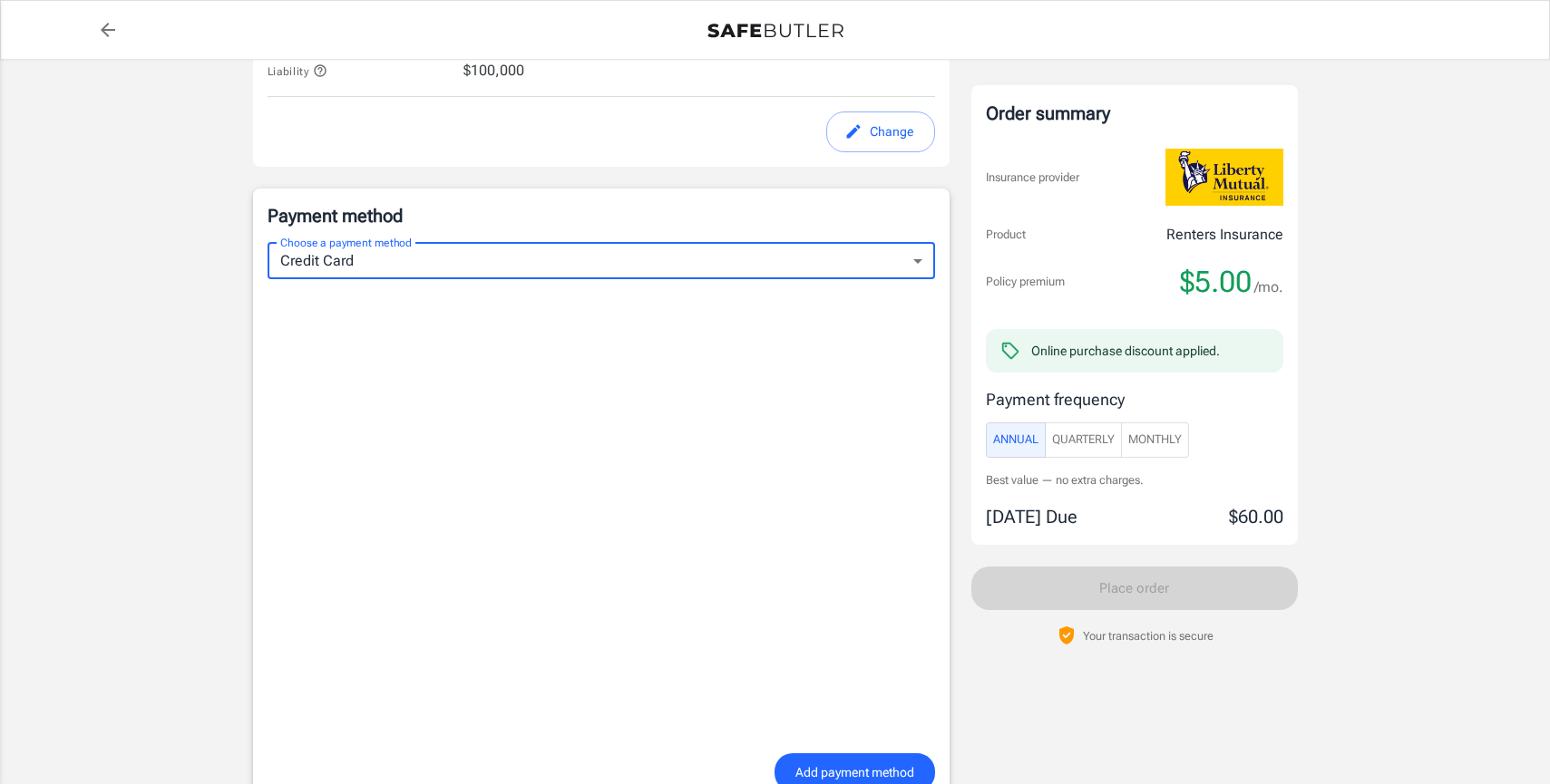
scroll to position [1060, 0]
click at [1132, 437] on span "Monthly" at bounding box center [1155, 440] width 54 height 21
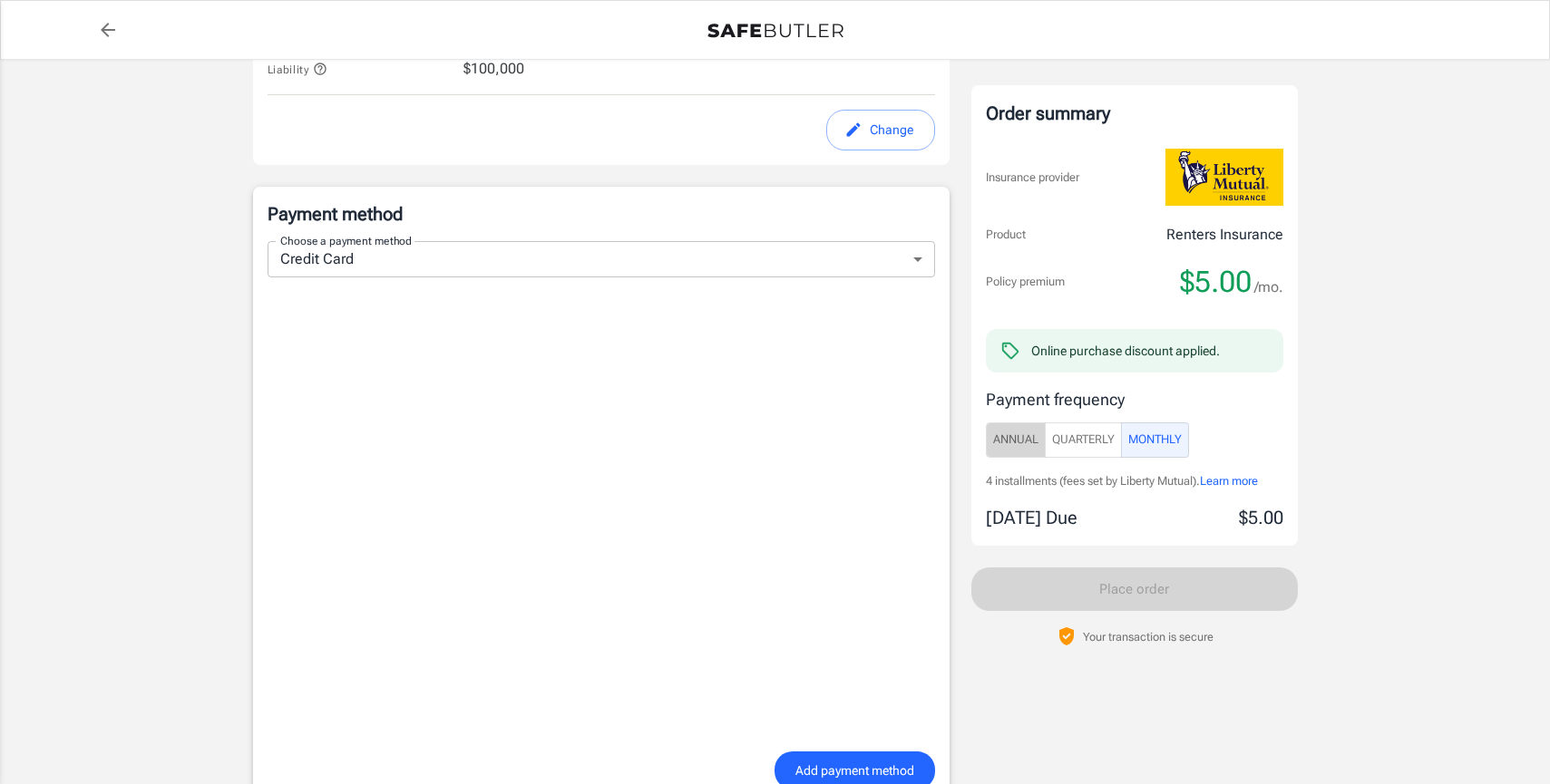
click at [1020, 441] on span "Annual" at bounding box center [1015, 440] width 45 height 21
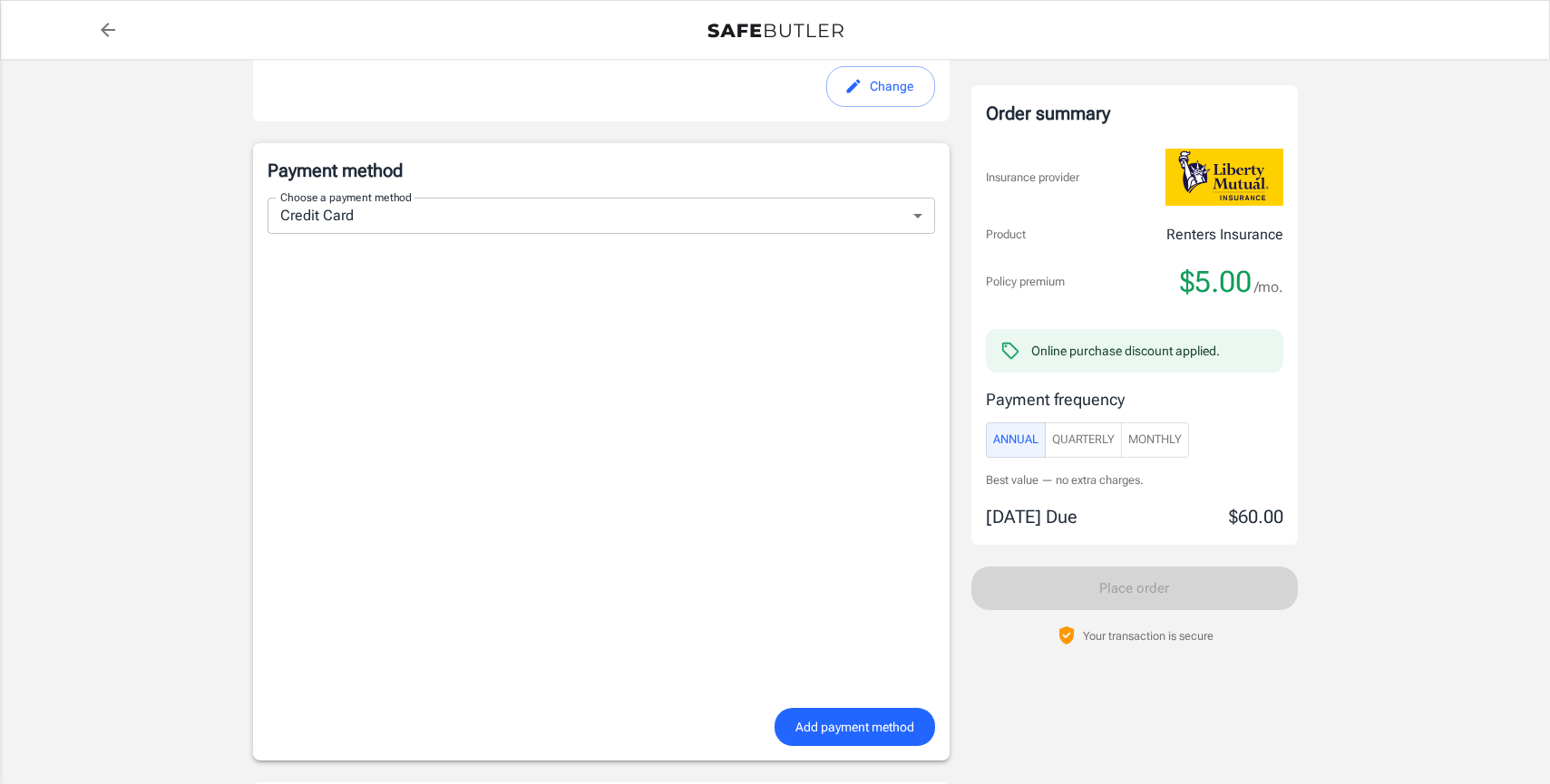
scroll to position [1105, 0]
click at [1073, 444] on span "Quarterly" at bounding box center [1083, 440] width 63 height 21
click at [1015, 438] on span "Annual" at bounding box center [1015, 440] width 45 height 21
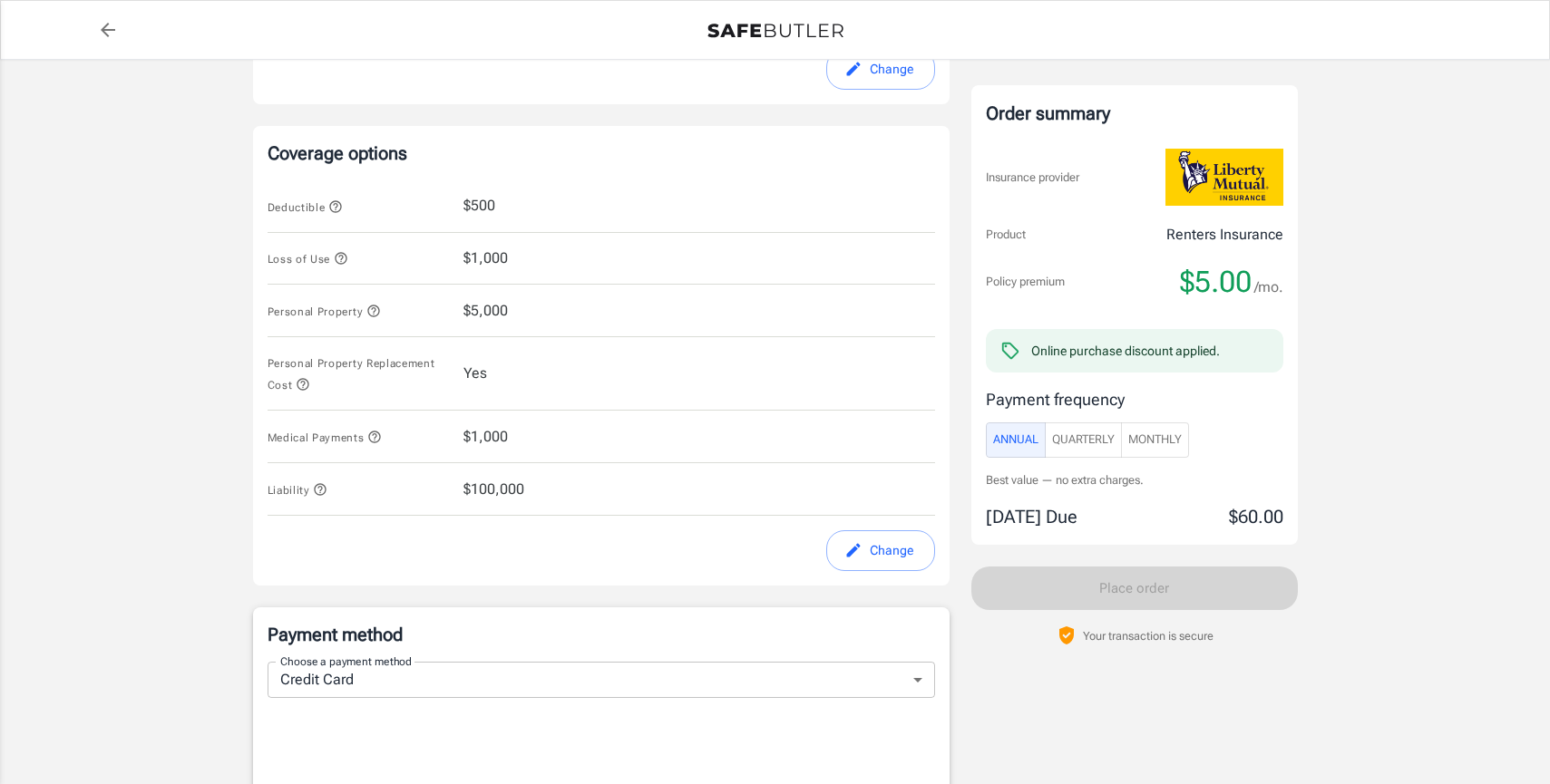
scroll to position [638, 0]
click at [304, 390] on icon "button" at bounding box center [303, 386] width 15 height 15
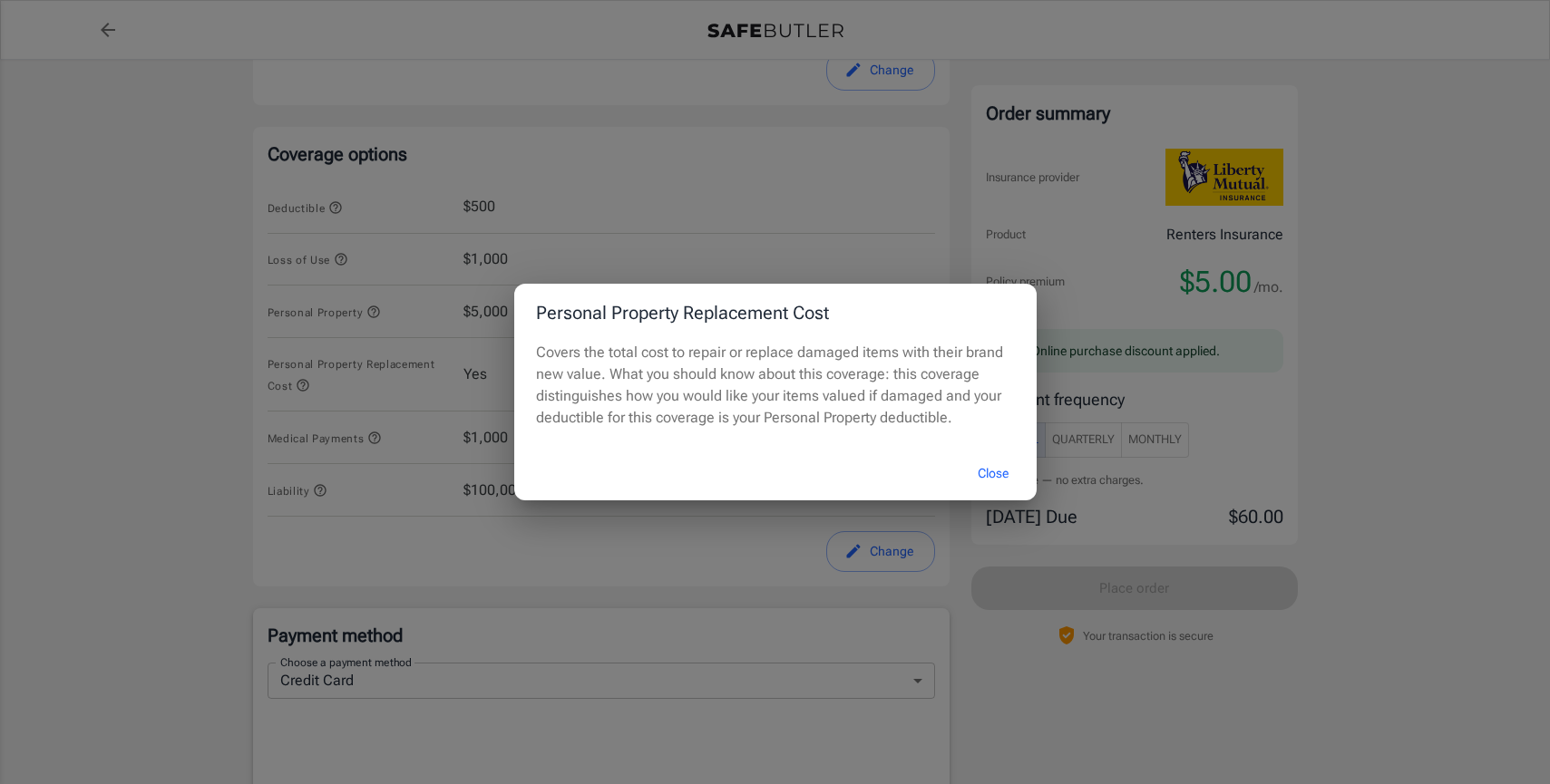
click at [981, 462] on button "Close" at bounding box center [993, 474] width 73 height 39
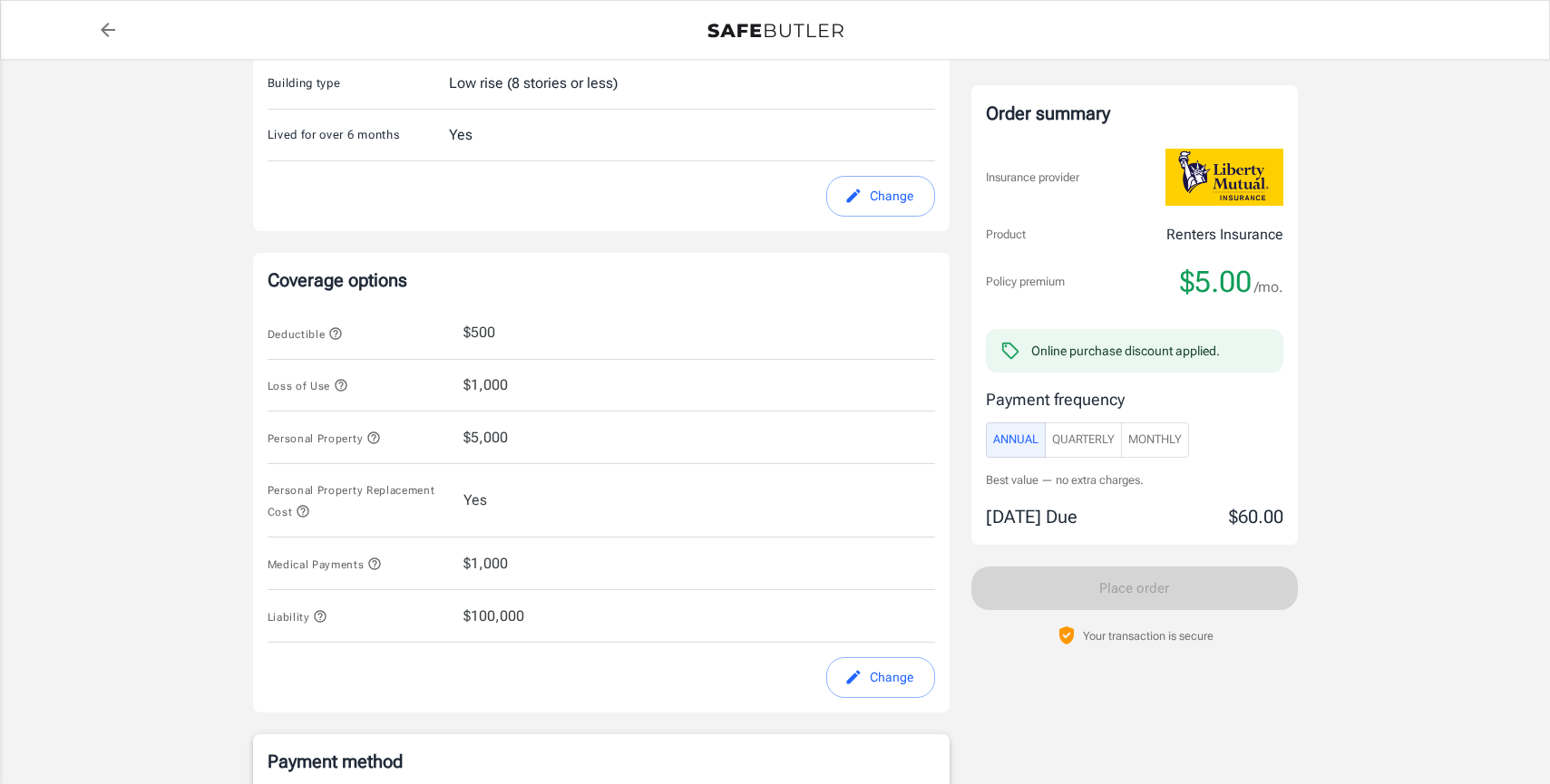
scroll to position [0, 0]
